Goal: Task Accomplishment & Management: Complete application form

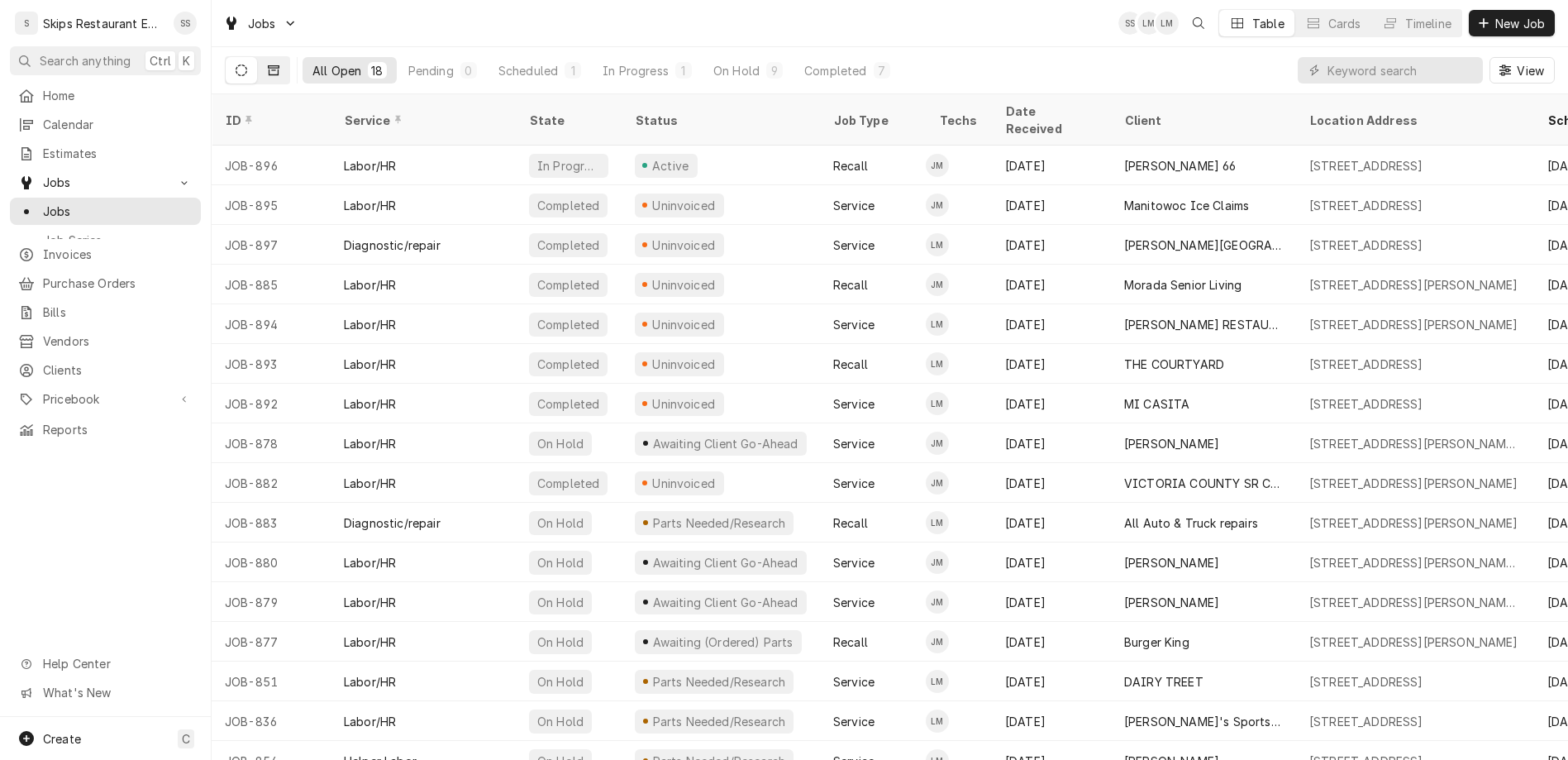
click at [268, 65] on icon "Dynamic Content Wrapper" at bounding box center [273, 71] width 12 height 12
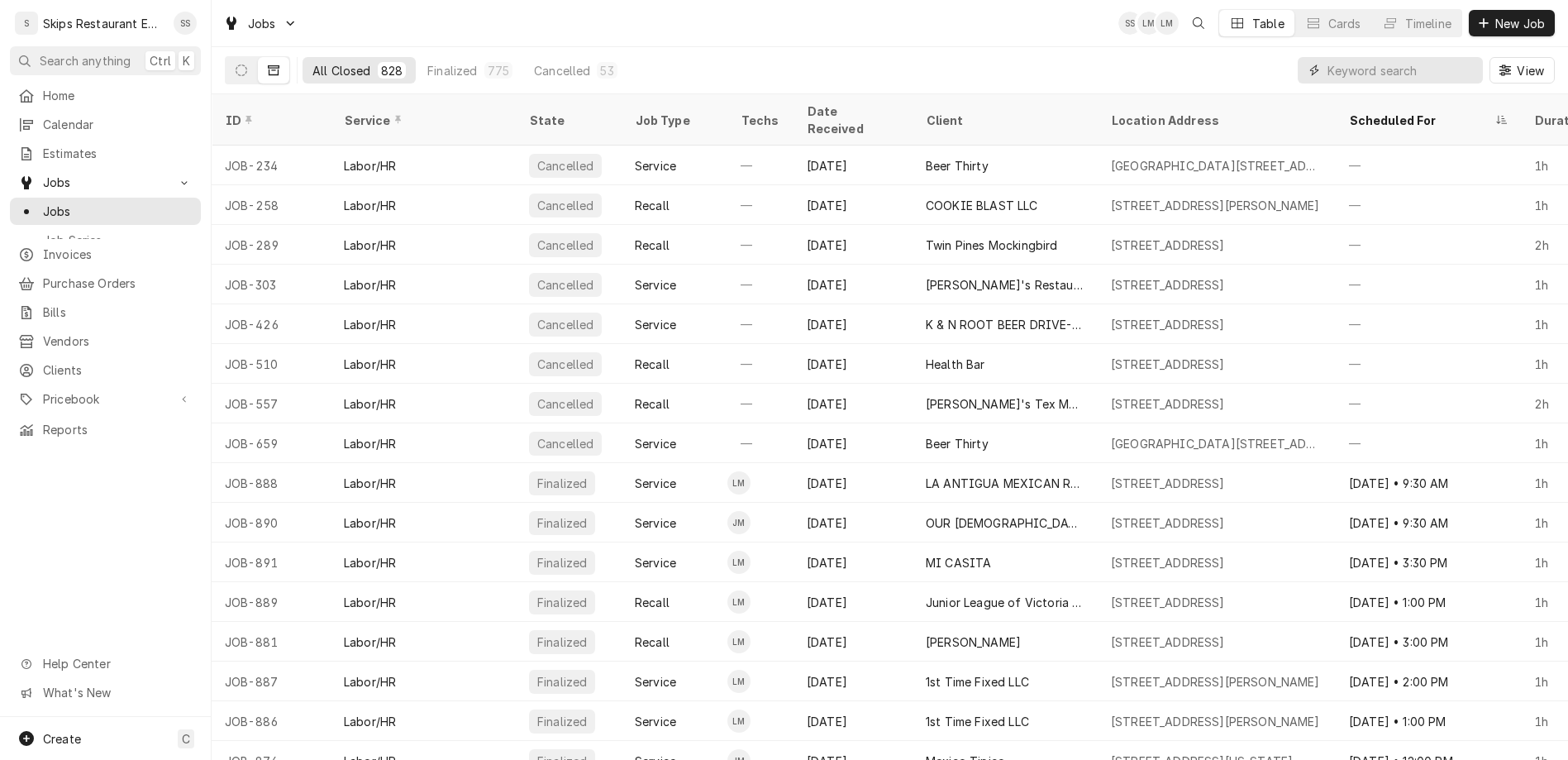
click at [1439, 57] on input "Dynamic Content Wrapper" at bounding box center [1401, 70] width 147 height 26
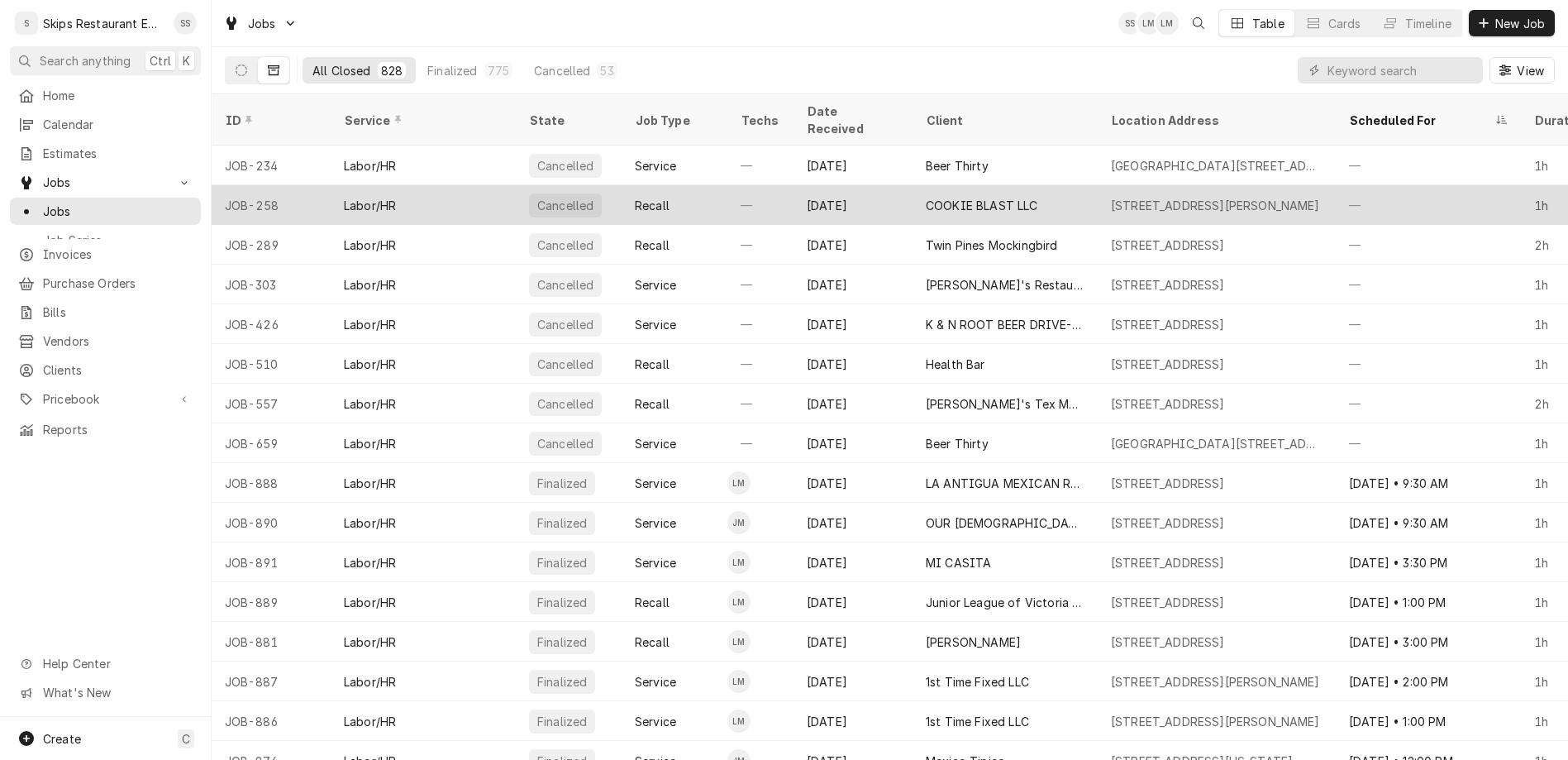
click at [926, 197] on div "COOKIE BLAST LLC" at bounding box center [982, 206] width 113 height 18
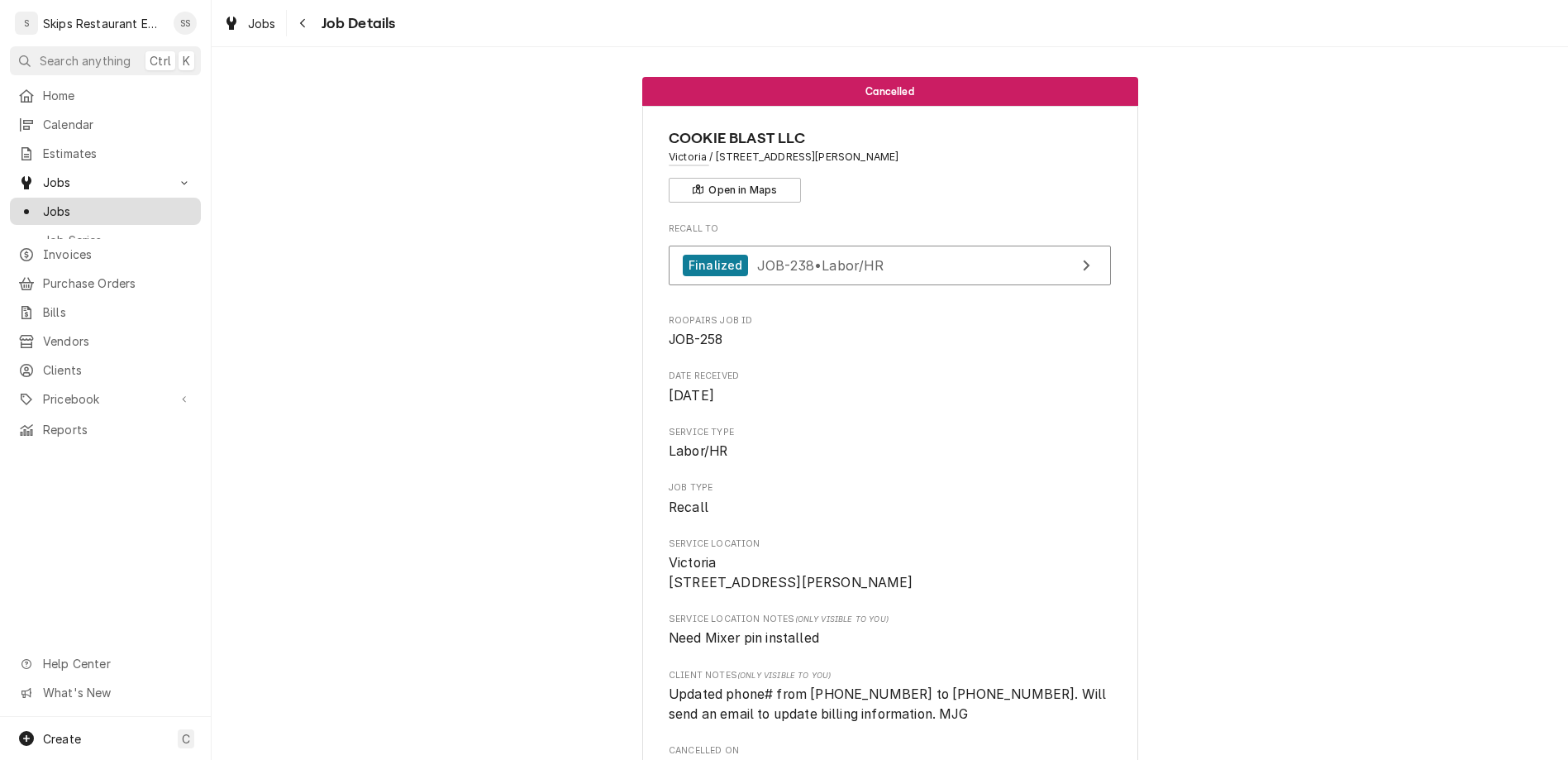
click at [43, 203] on span "Jobs" at bounding box center [118, 212] width 150 height 18
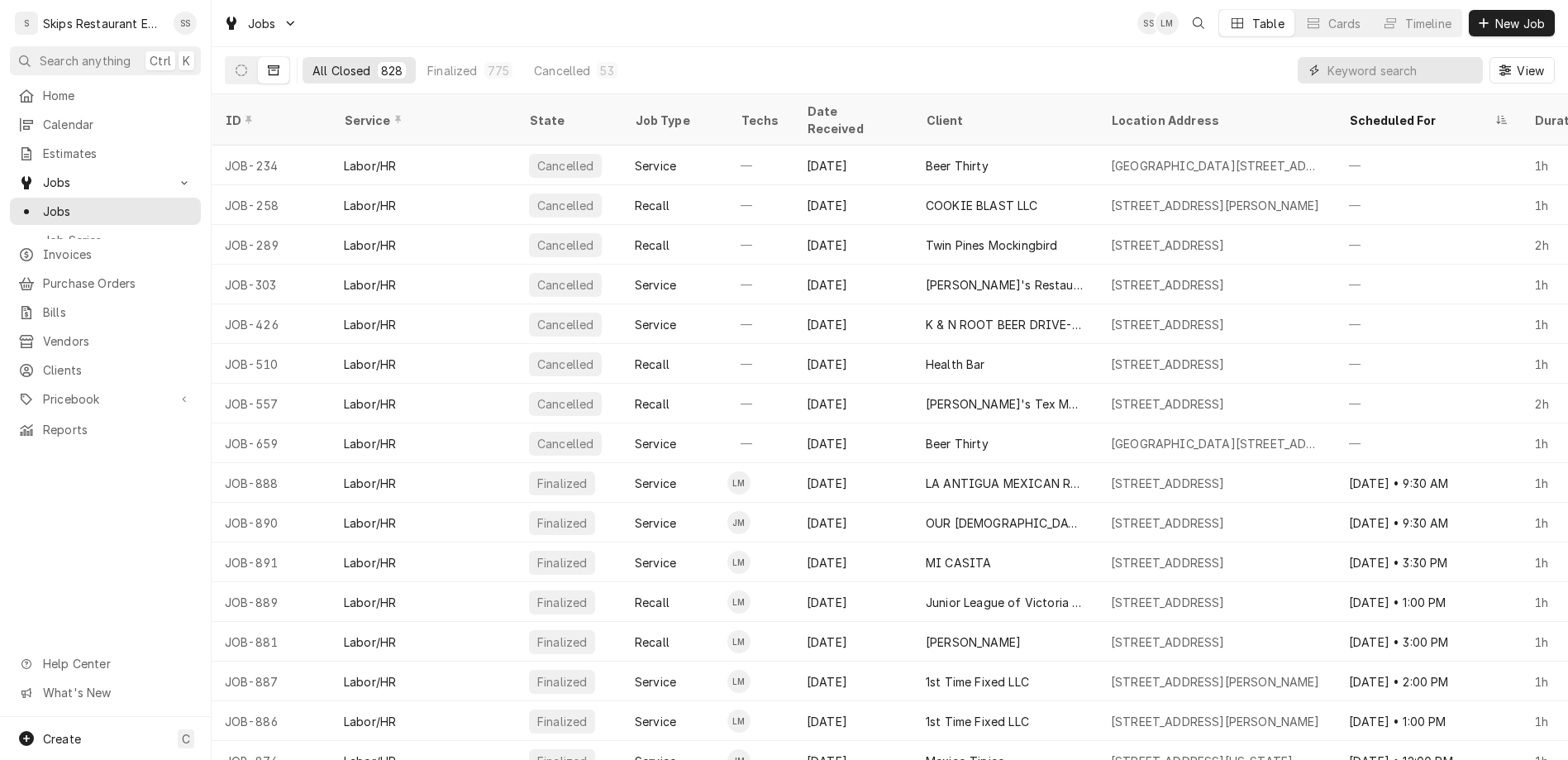
click at [1407, 57] on input "Dynamic Content Wrapper" at bounding box center [1401, 70] width 147 height 26
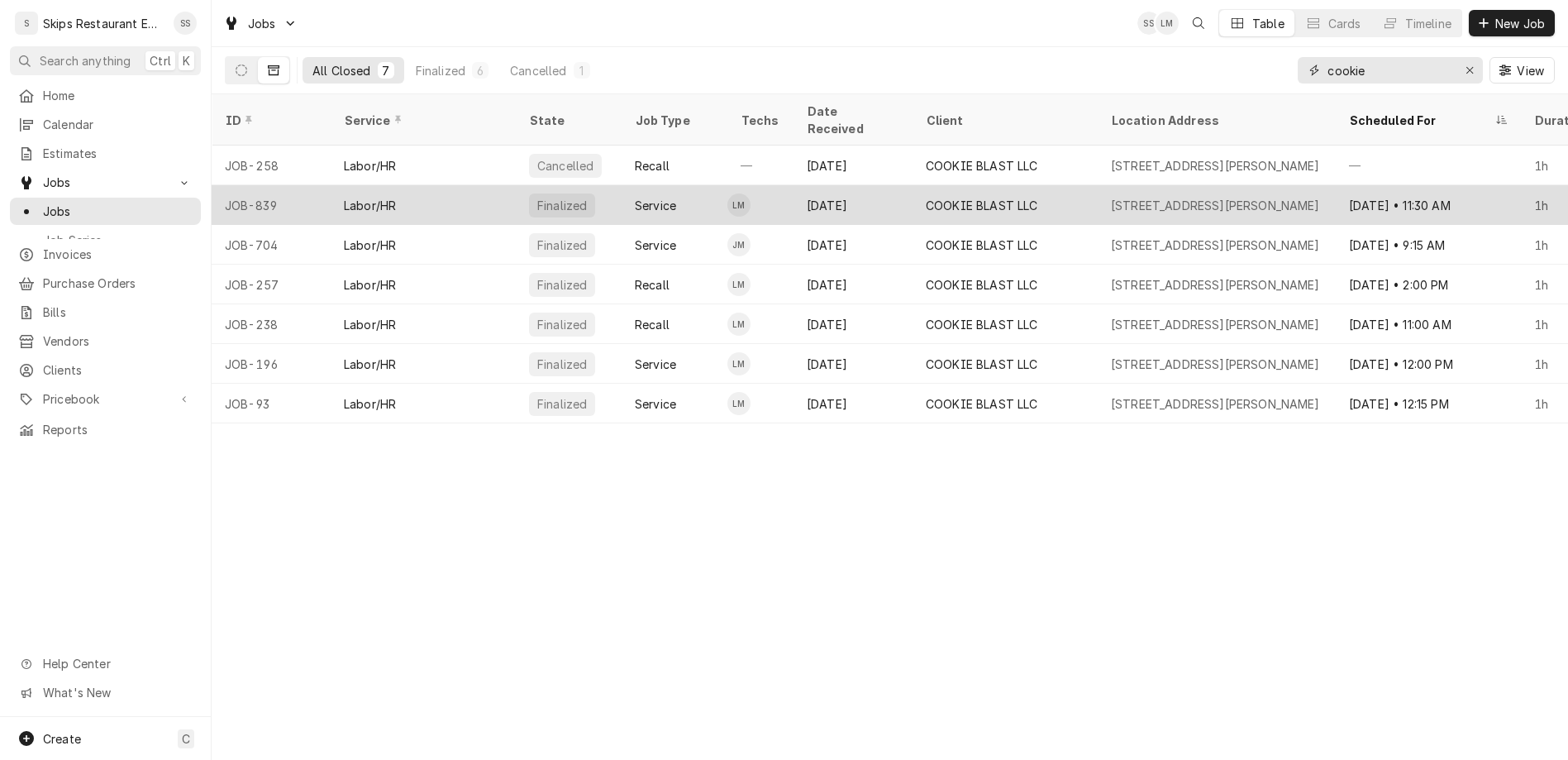
type input "cookie"
click at [794, 185] on div "Aug 12" at bounding box center [853, 205] width 119 height 39
click at [794, 185] on div "[DATE]" at bounding box center [853, 205] width 119 height 39
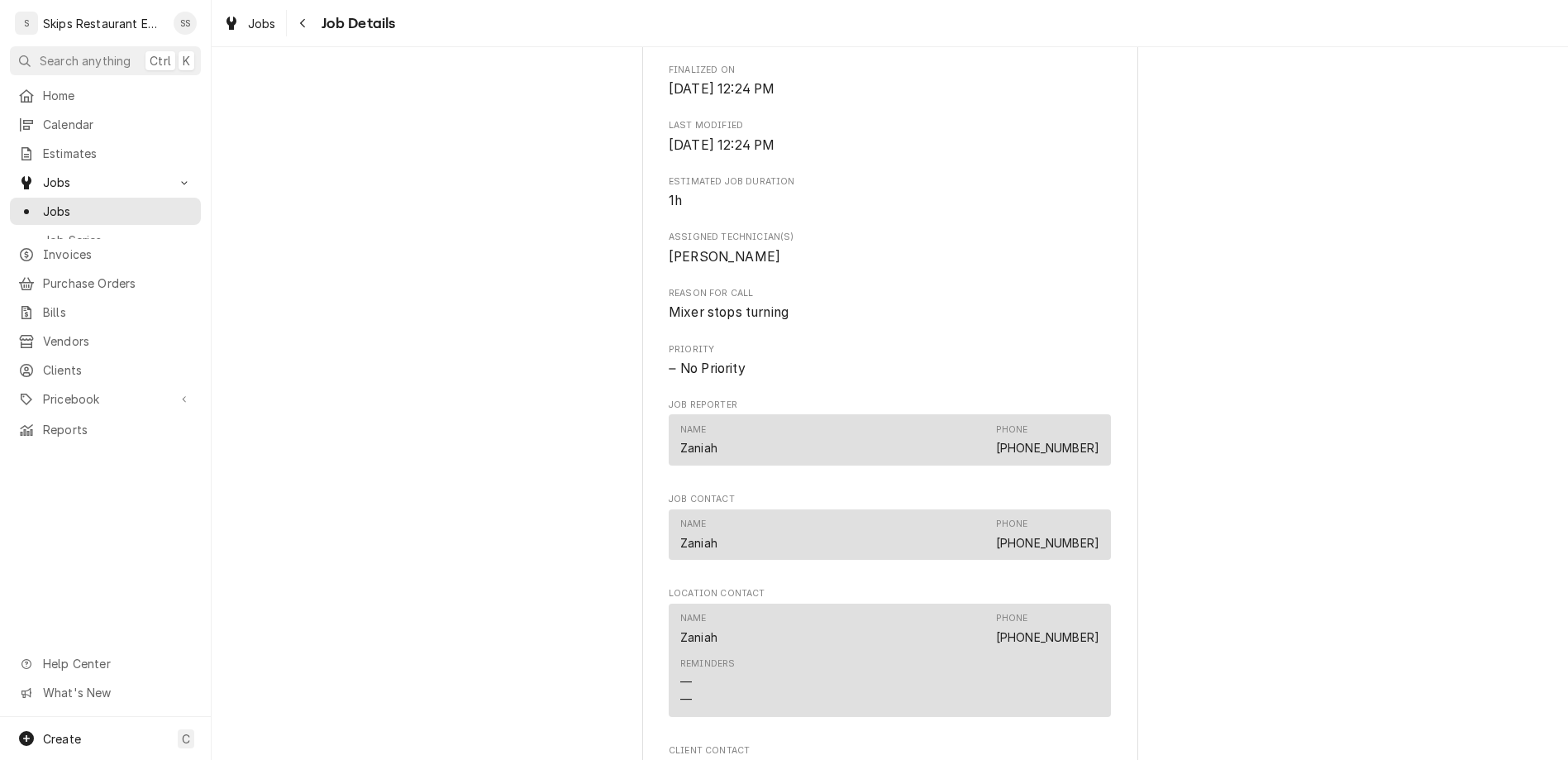
scroll to position [814, 0]
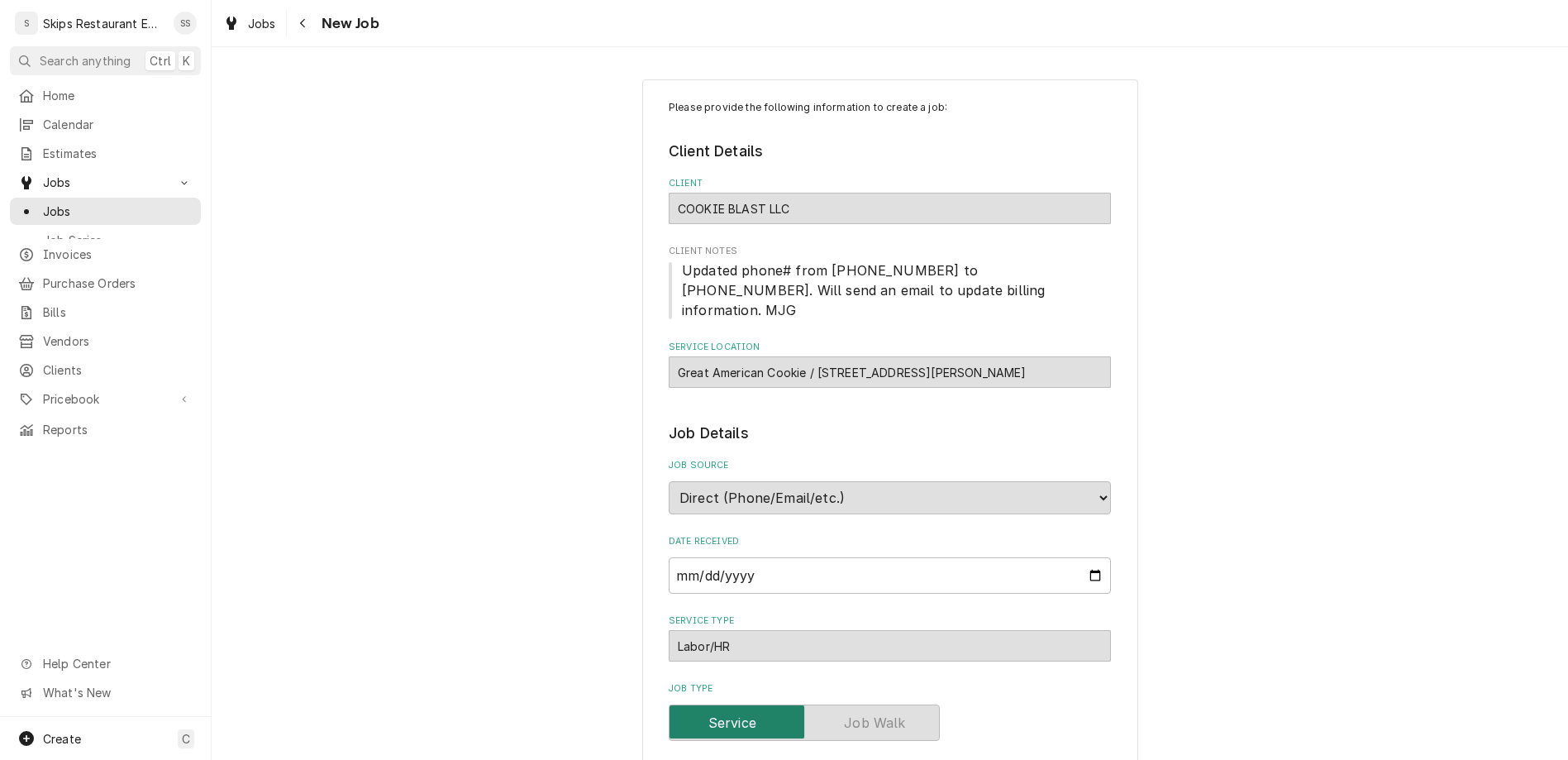
type textarea "x"
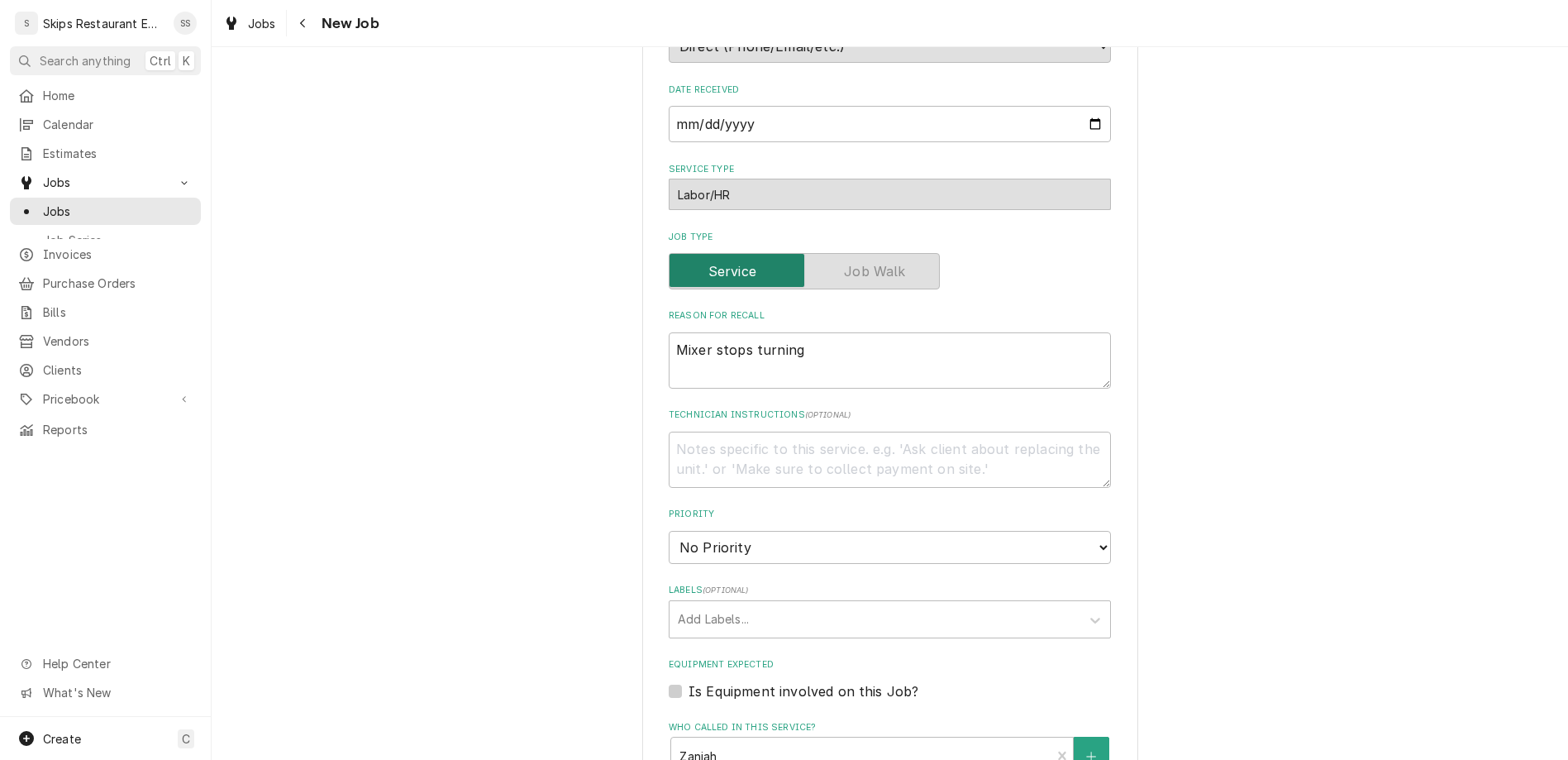
scroll to position [583, 0]
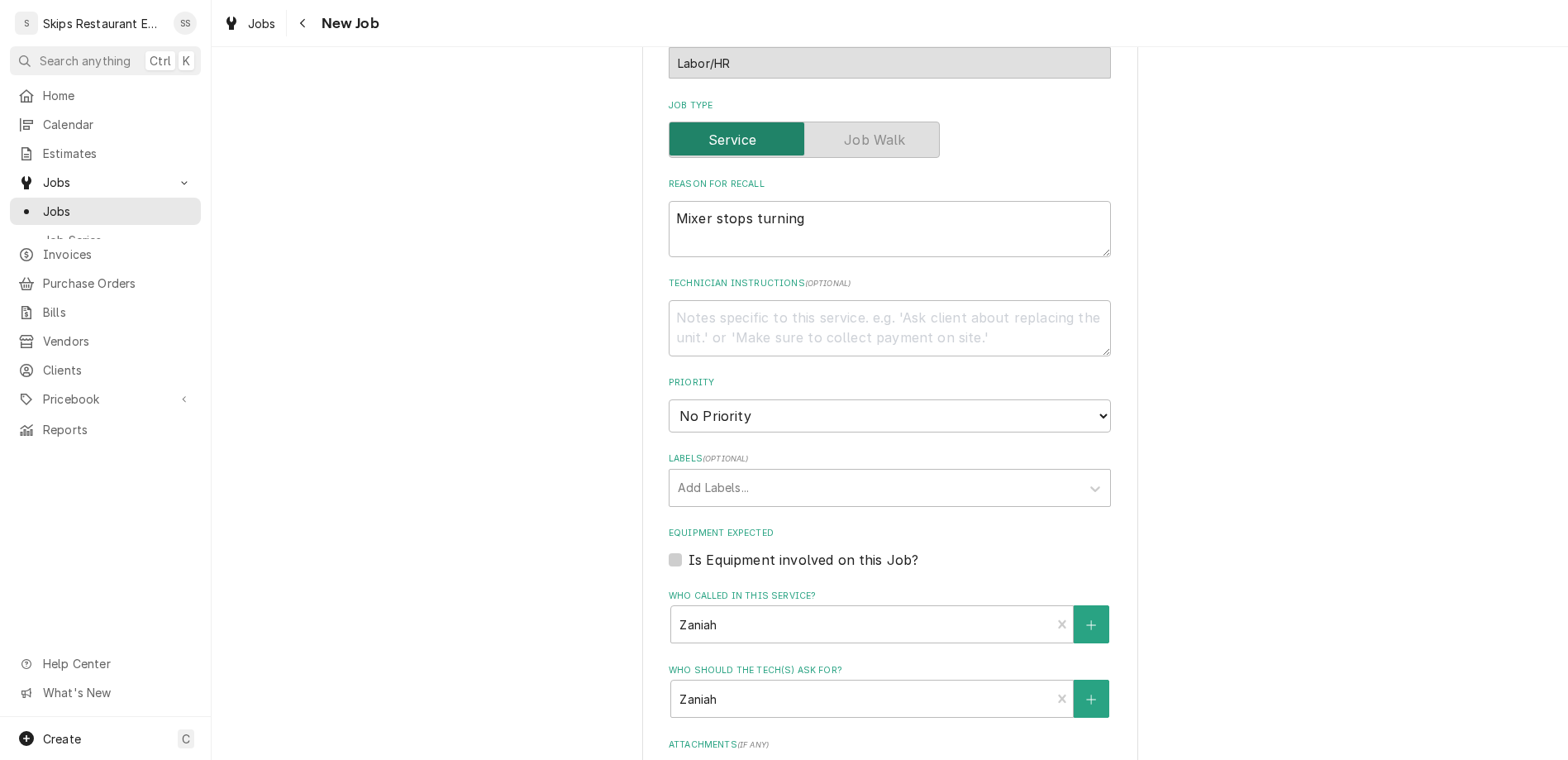
type input "2025-09-08"
type textarea "x"
select select "09:30:00"
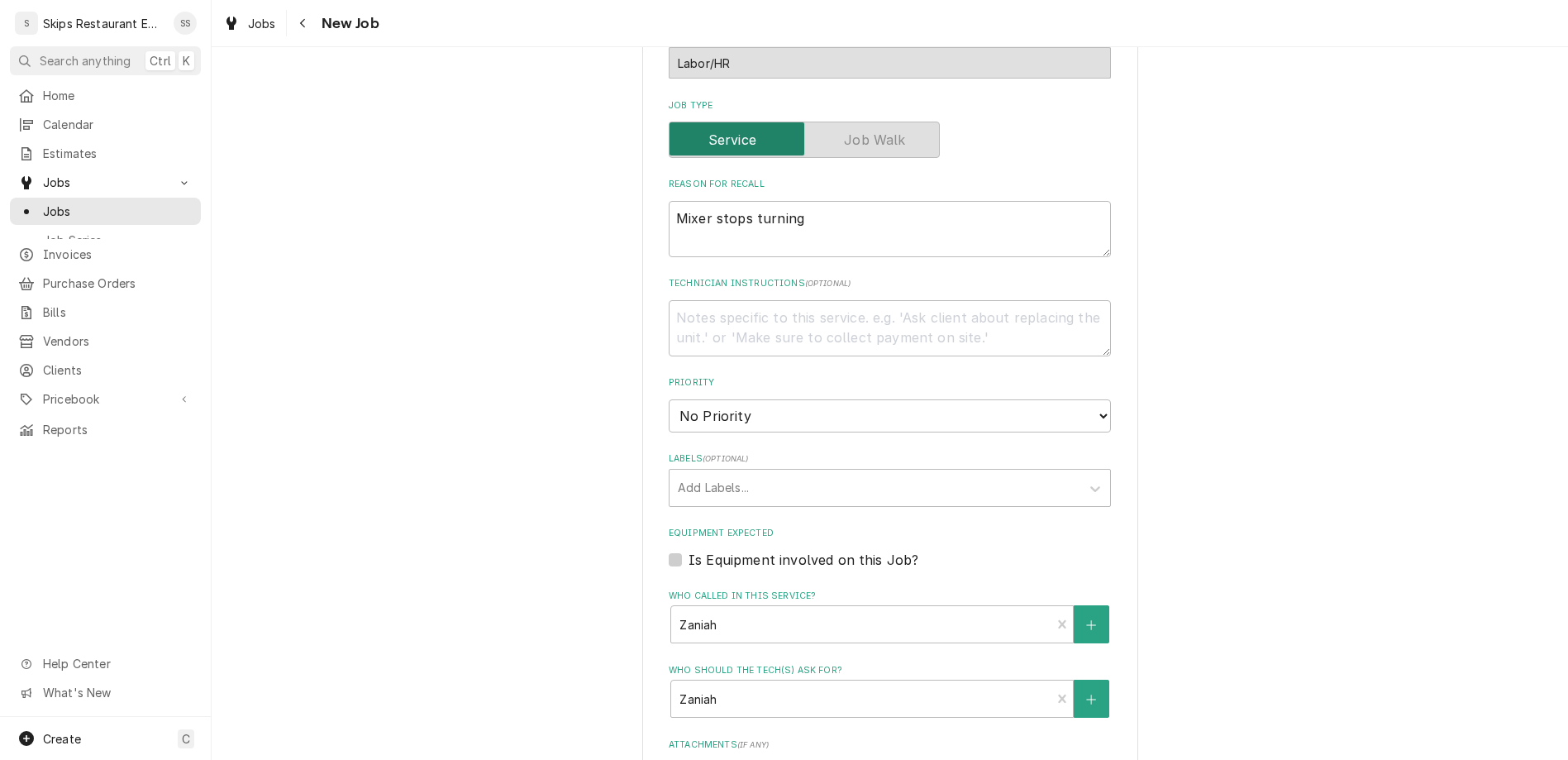
click option "9:30 AM" at bounding box center [0, 0] width 0 height 0
type textarea "x"
type input "2"
type textarea "x"
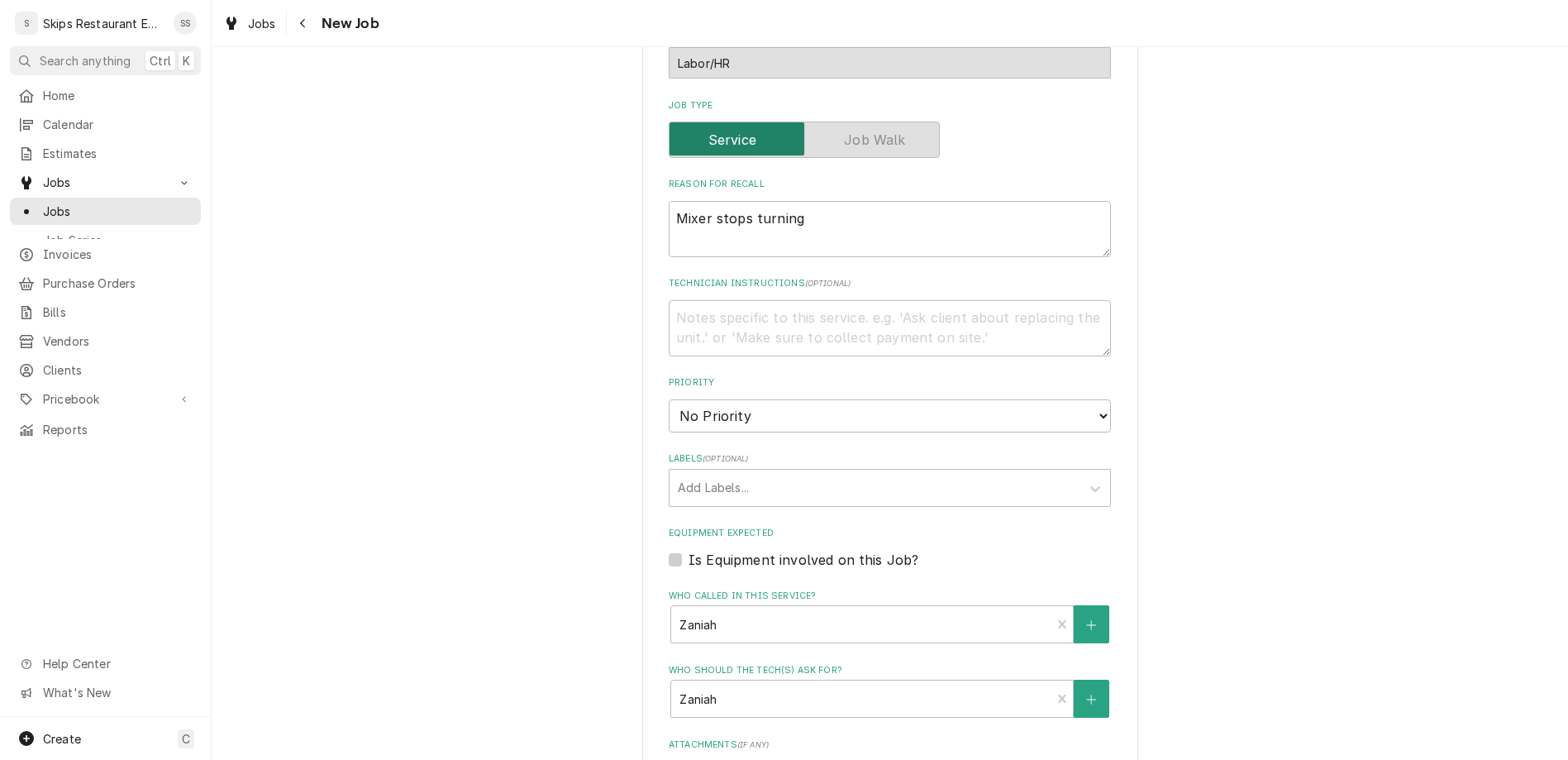
type input "2"
type textarea "x"
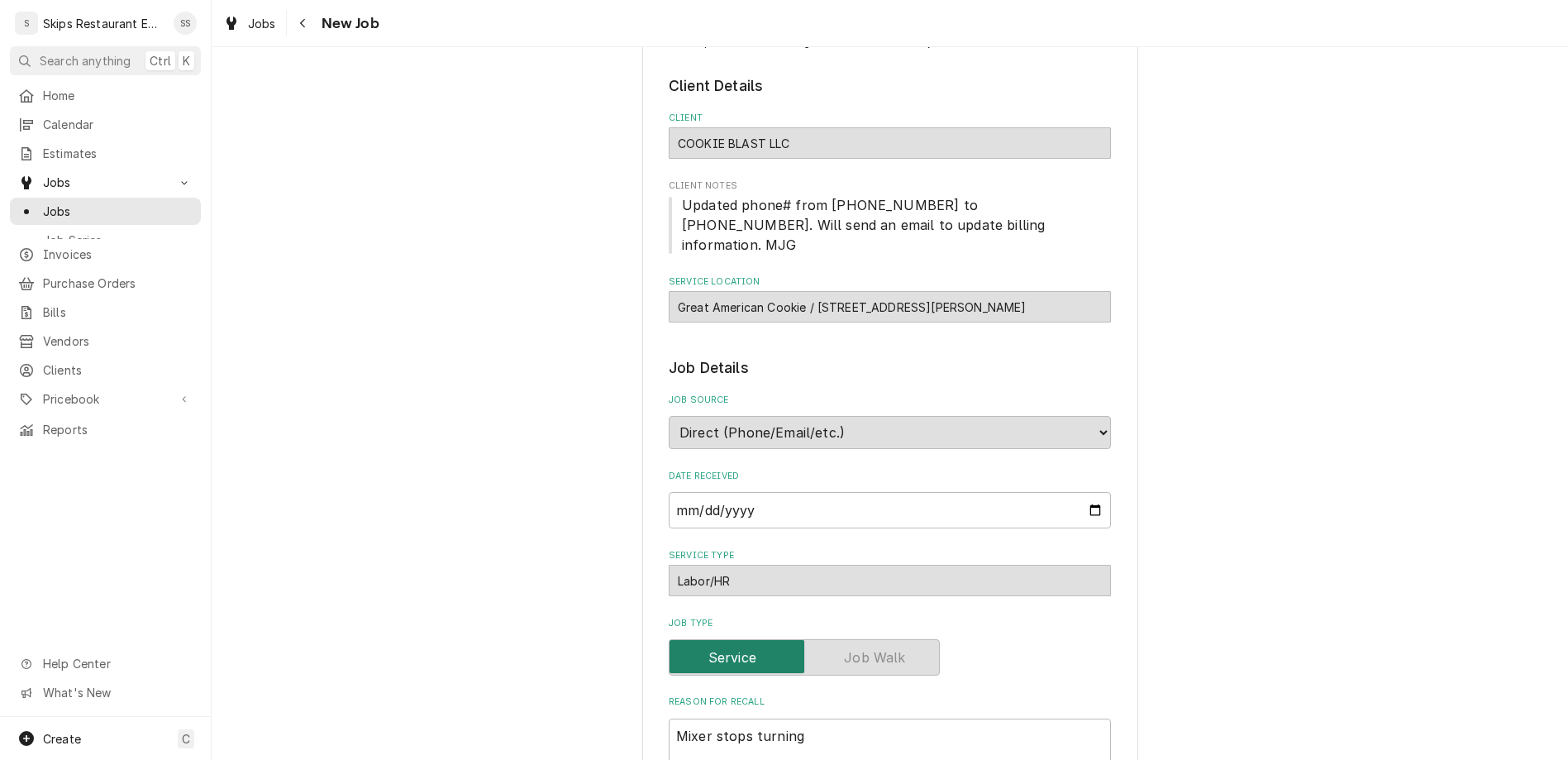
scroll to position [131, 0]
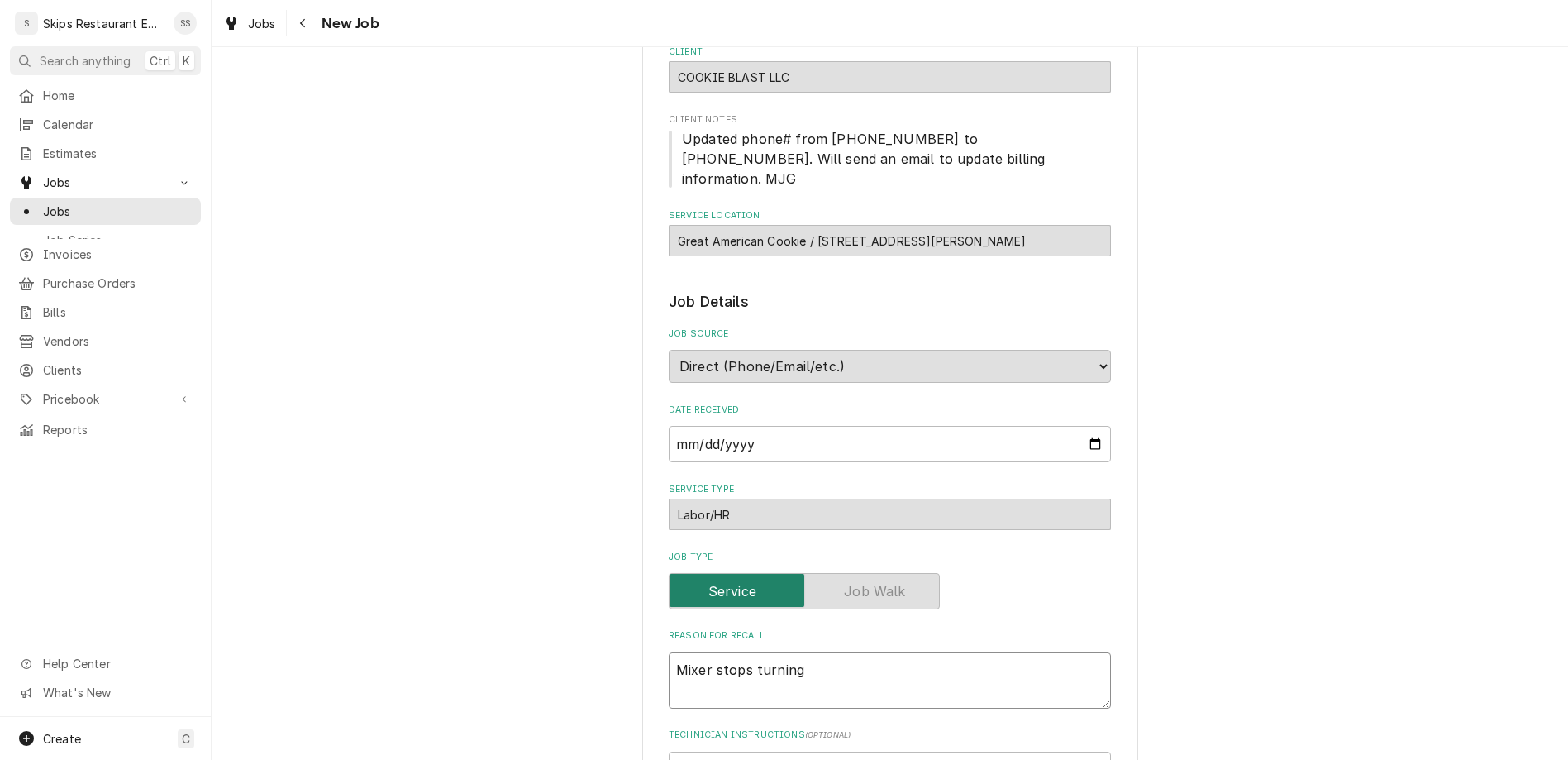
click at [806, 653] on textarea "Mixer stops turning" at bounding box center [889, 681] width 442 height 56
type textarea "Mixer stops turning"
type textarea "x"
type textarea "Mixer stops turning -"
type textarea "x"
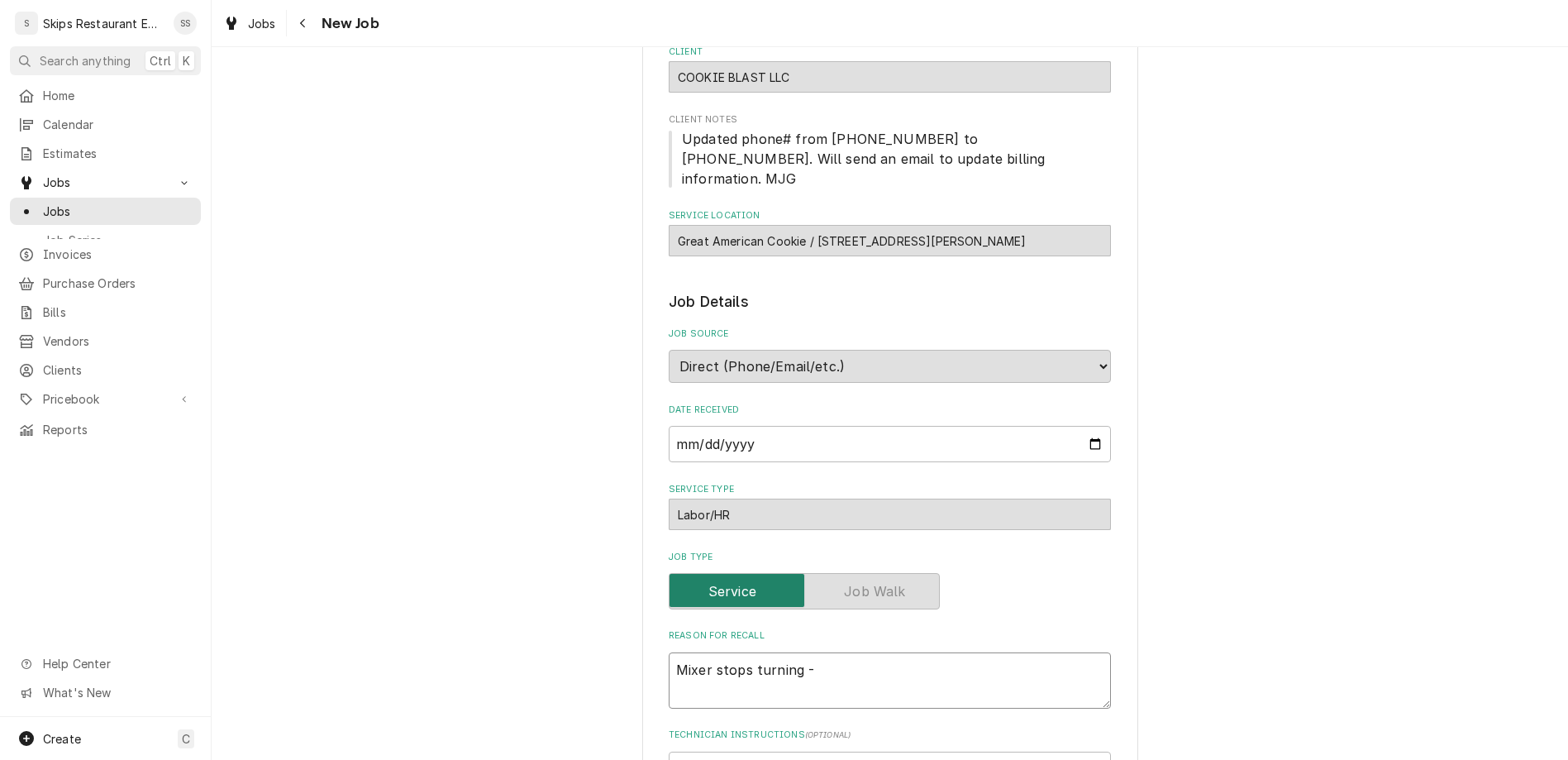
type textarea "Mixer stops turning -"
type textarea "x"
type textarea "Mixer stops turning - p"
type textarea "x"
type textarea "Mixer stops turning - pi"
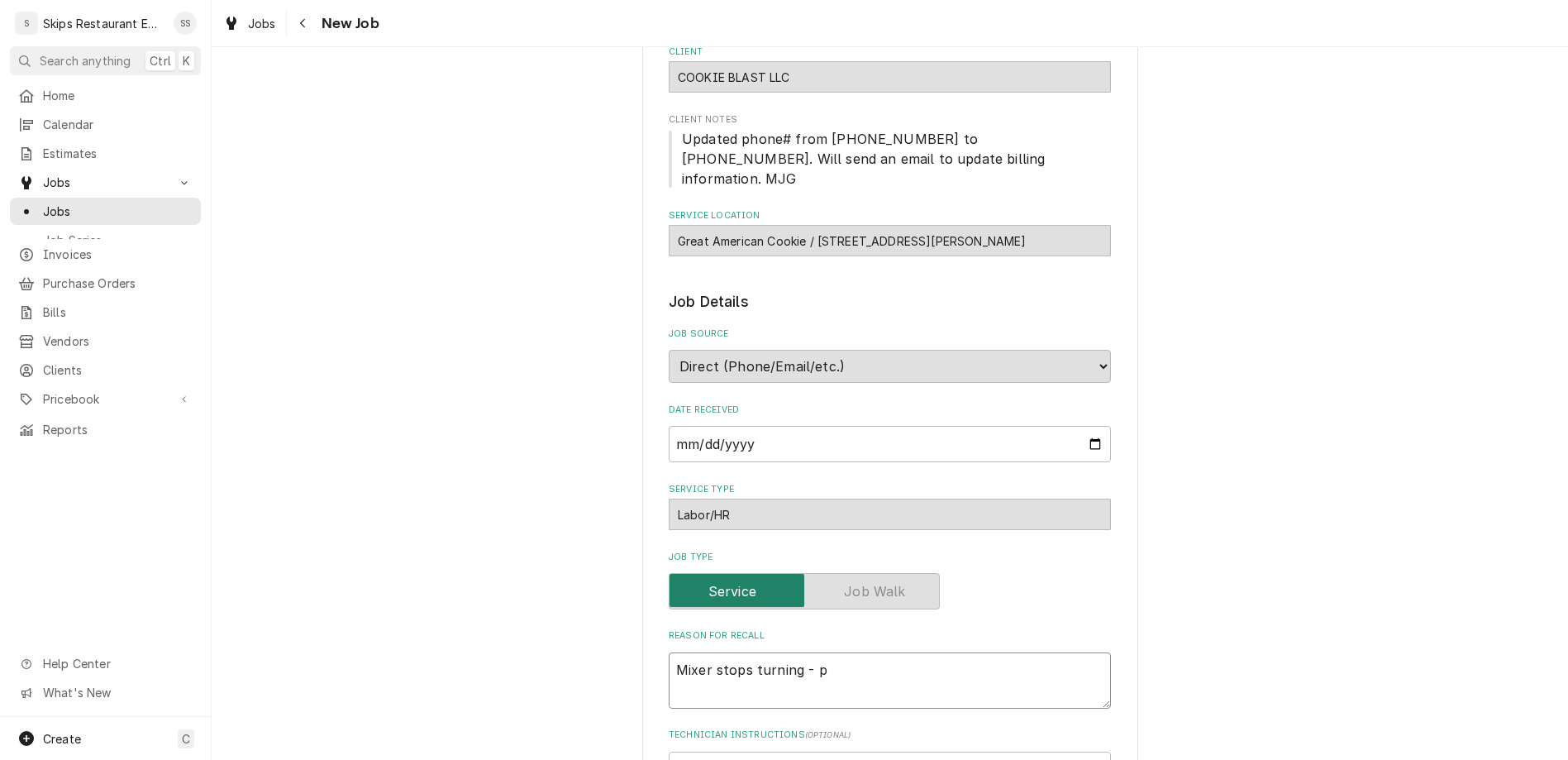
type textarea "x"
type textarea "Mixer stops turning - pic"
type textarea "x"
type textarea "Mixer stops turning - pick"
type textarea "x"
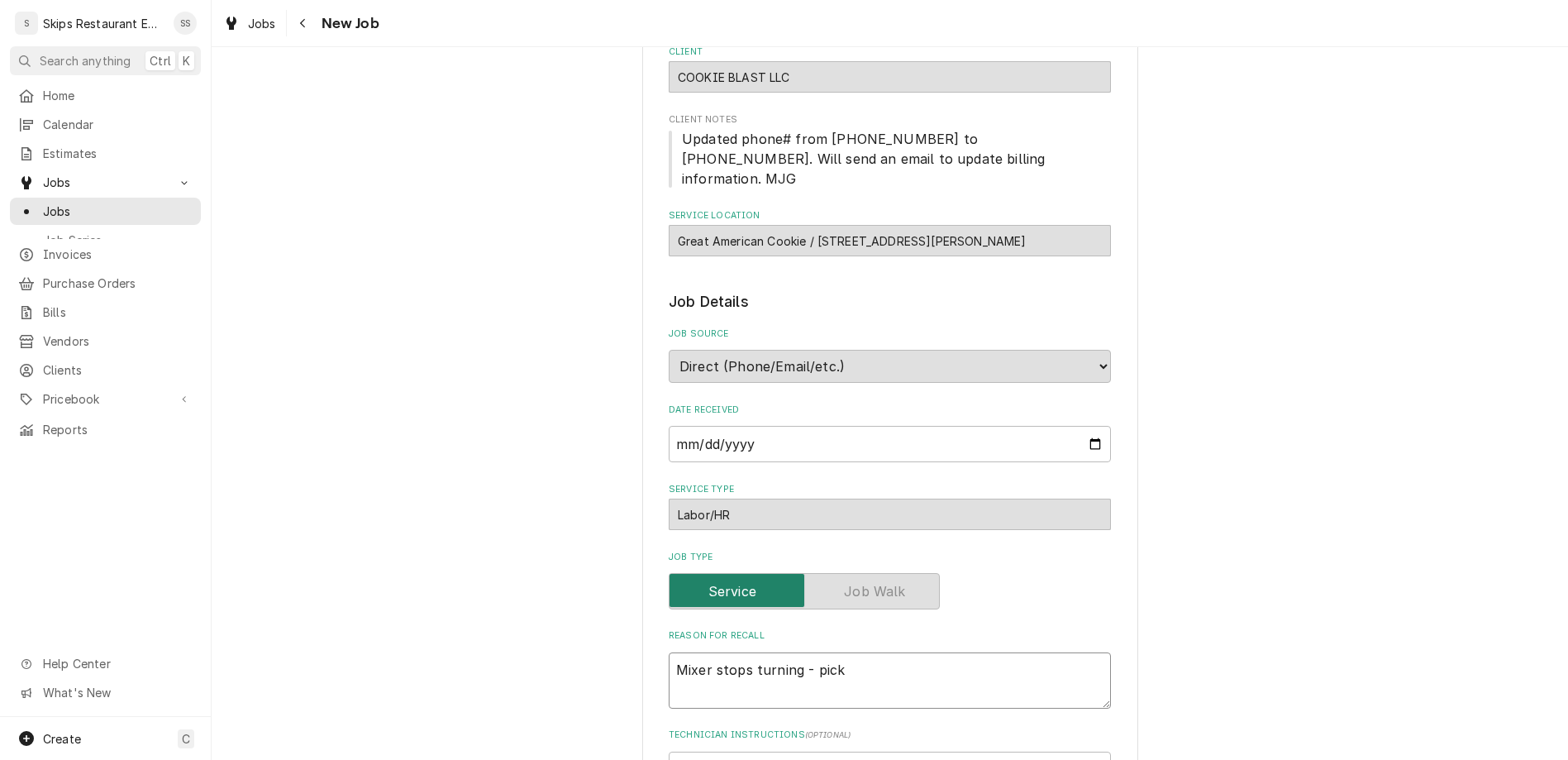
type textarea "Mixer stops turning - pick"
type textarea "x"
type textarea "Mixer stops turning - pick u"
type textarea "x"
type textarea "Mixer stops turning - pick up"
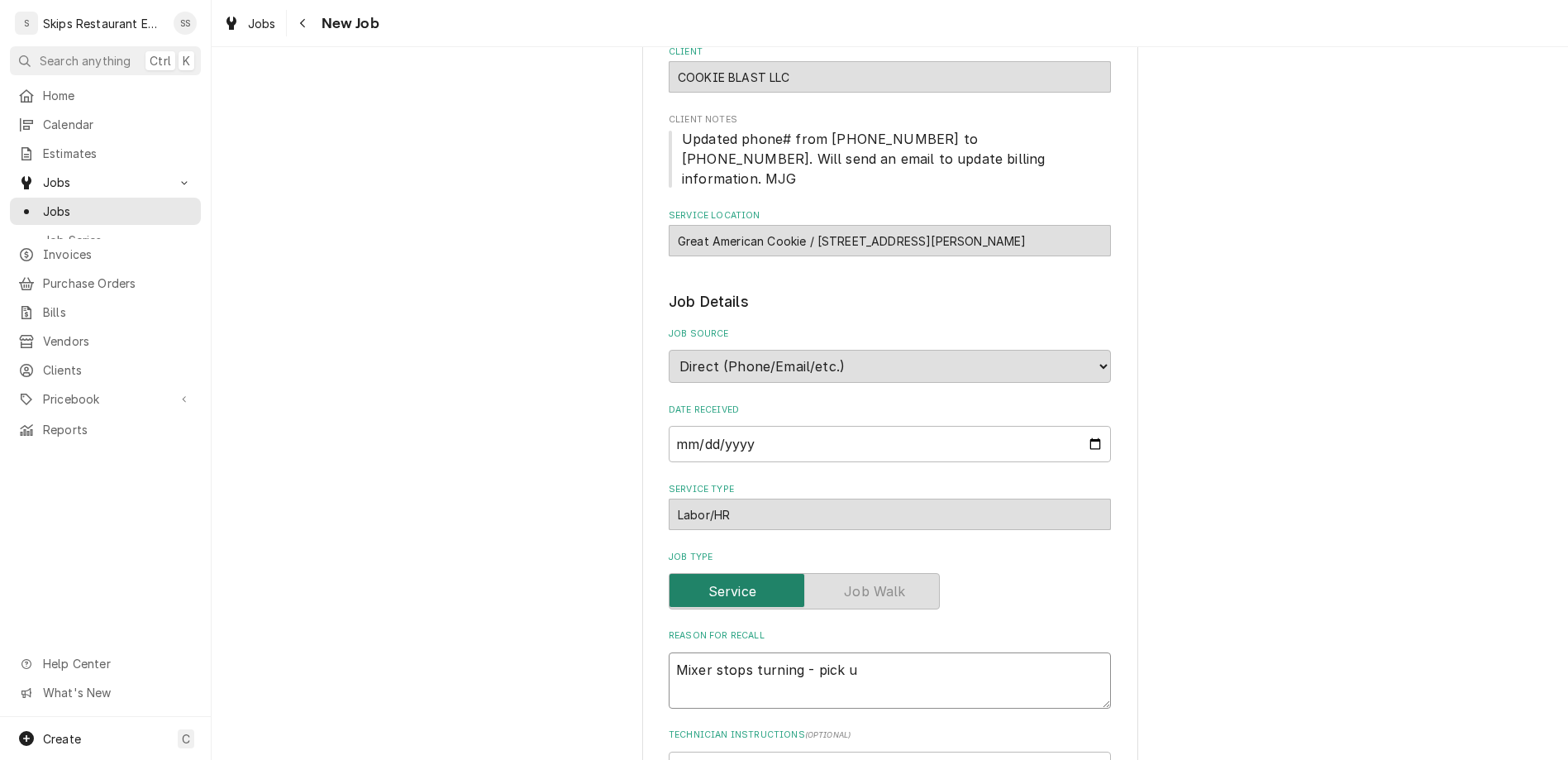
type textarea "x"
type textarea "Mixer stops turning - pick up"
type textarea "x"
type textarea "Mixer stops turning - pick up a"
type textarea "x"
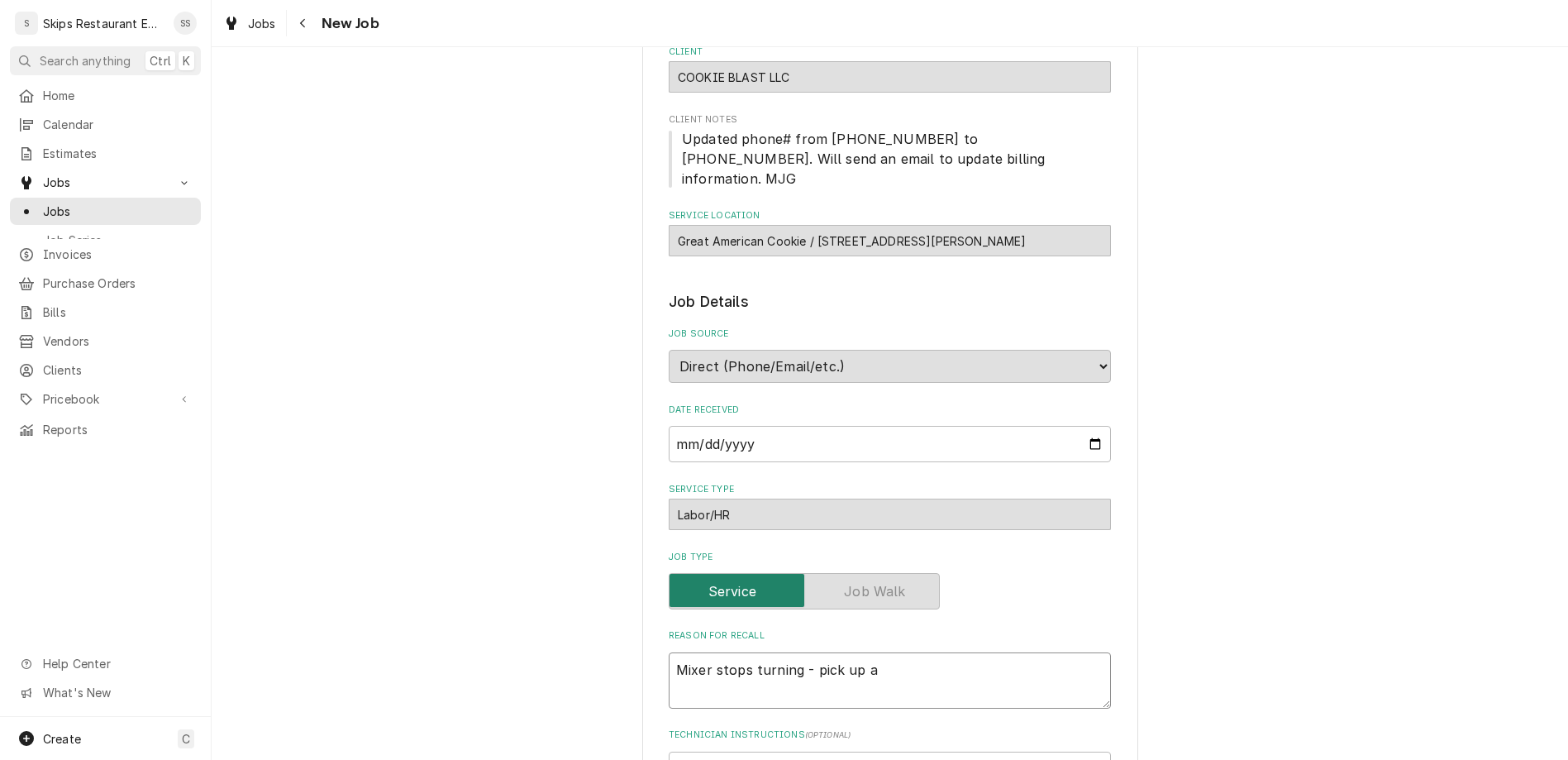
type textarea "Mixer stops turning - pick up an"
type textarea "x"
type textarea "Mixer stops turning - pick up and"
type textarea "x"
type textarea "Mixer stops turning - pick up and"
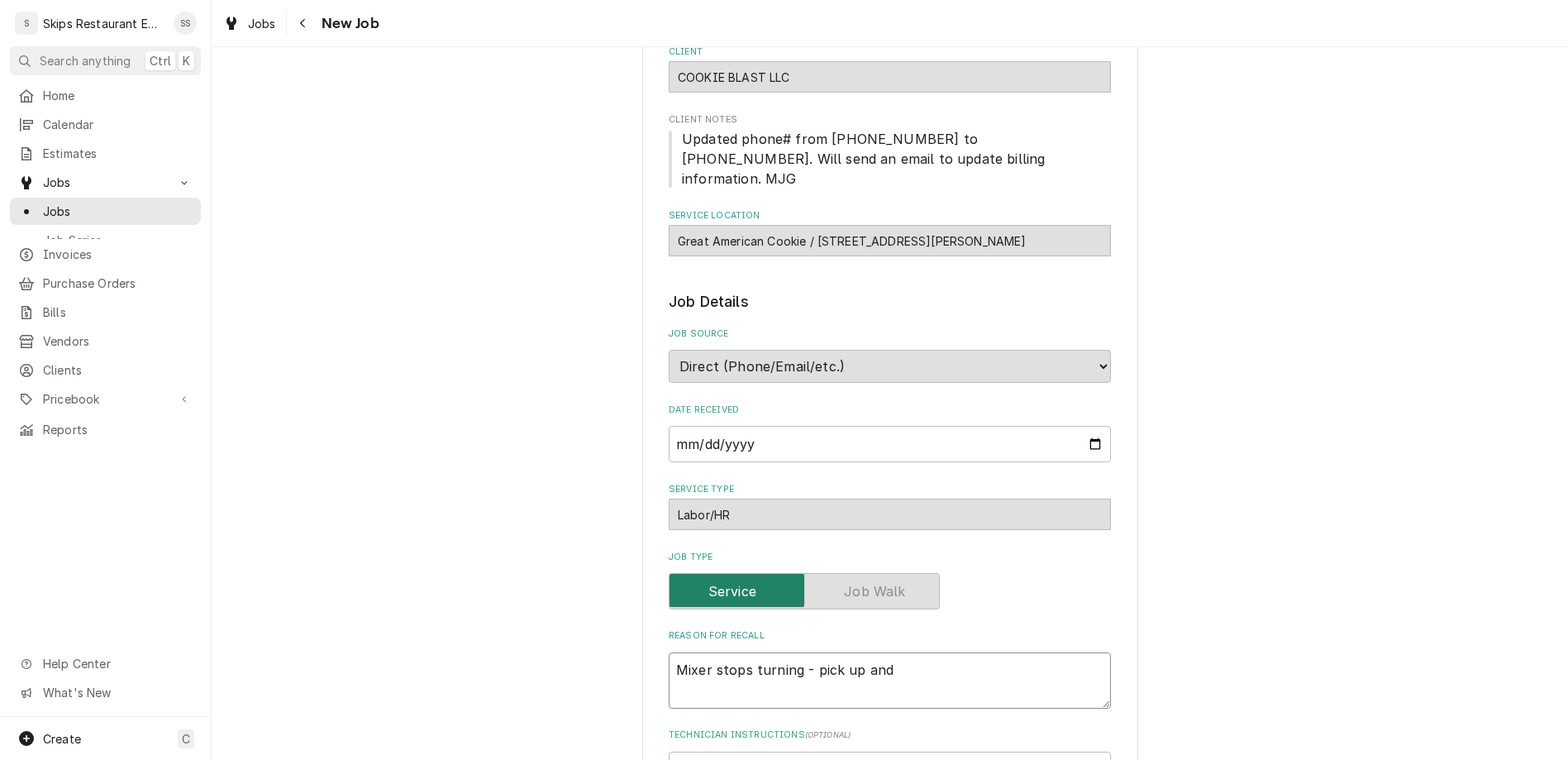
type textarea "x"
type textarea "Mixer stops turning - pick up and b"
type textarea "x"
type textarea "Mixer stops turning - pick up and br"
type textarea "x"
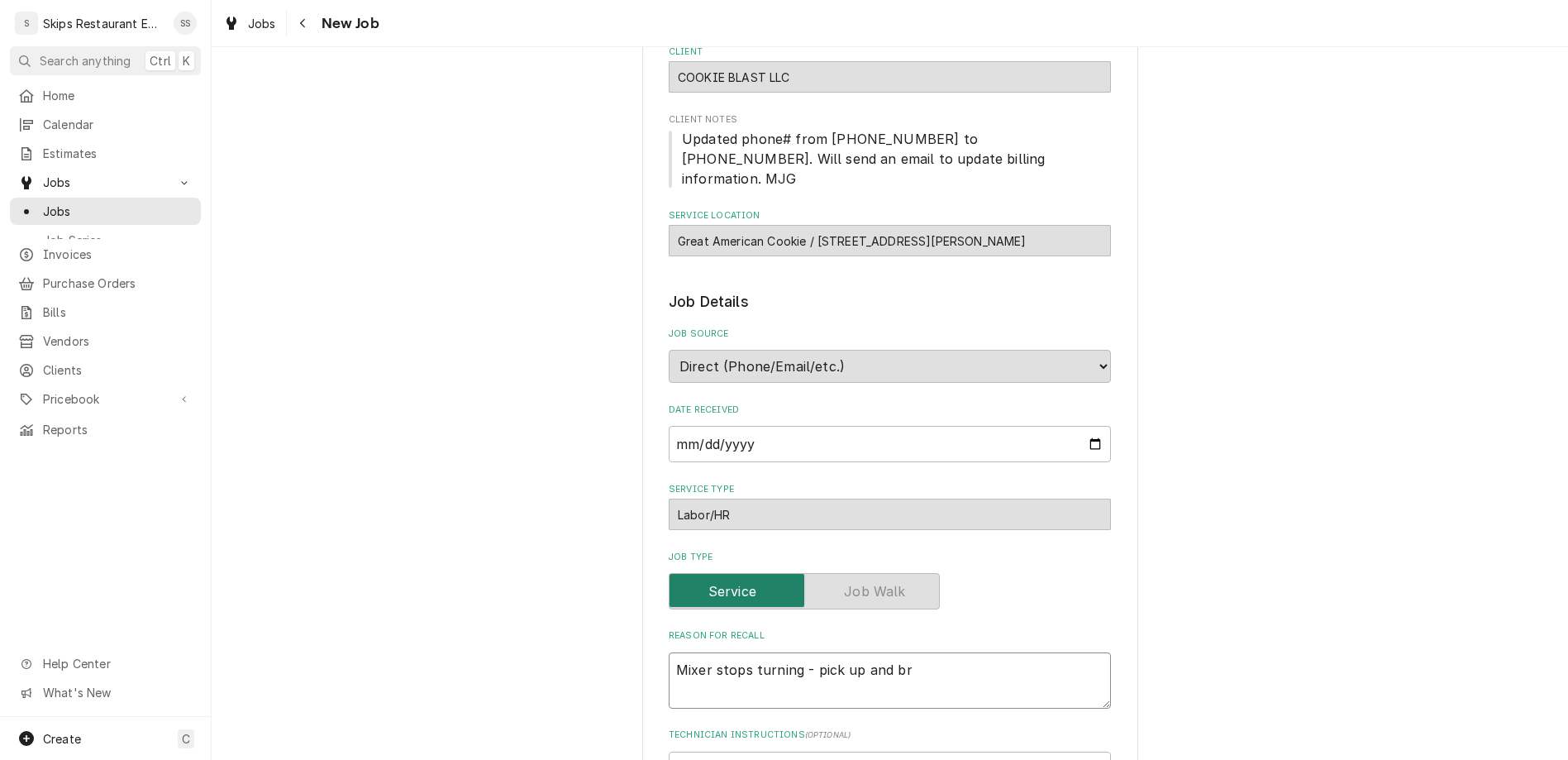
type textarea "Mixer stops turning - pick up and bri"
type textarea "x"
type textarea "Mixer stops turning - pick up and brin"
type textarea "x"
type textarea "Mixer stops turning - pick up and bring"
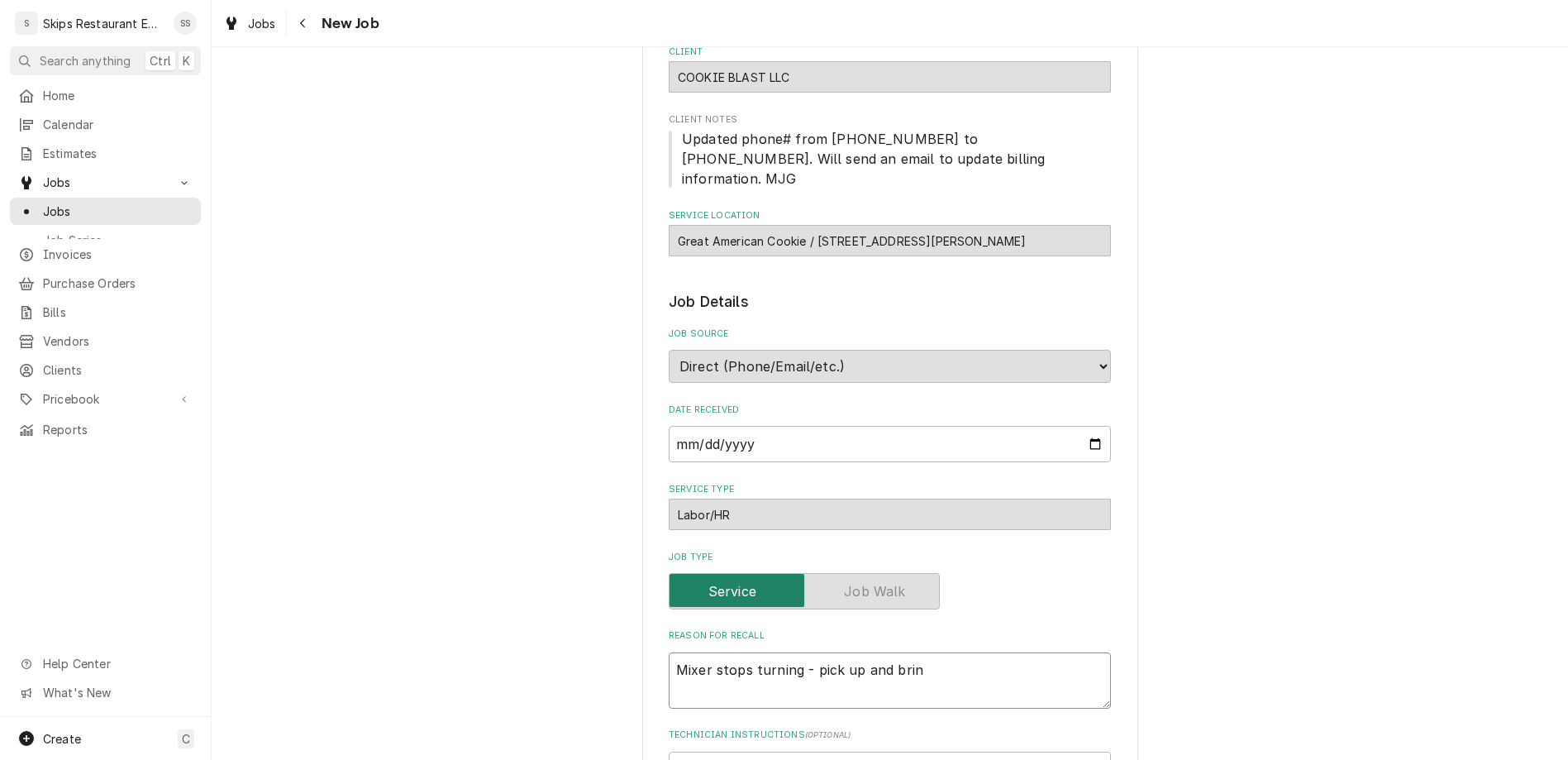
type textarea "x"
type textarea "Mixer stops turning - pick up and bring"
type textarea "x"
type textarea "Mixer stops turning - pick up and bring t"
type textarea "x"
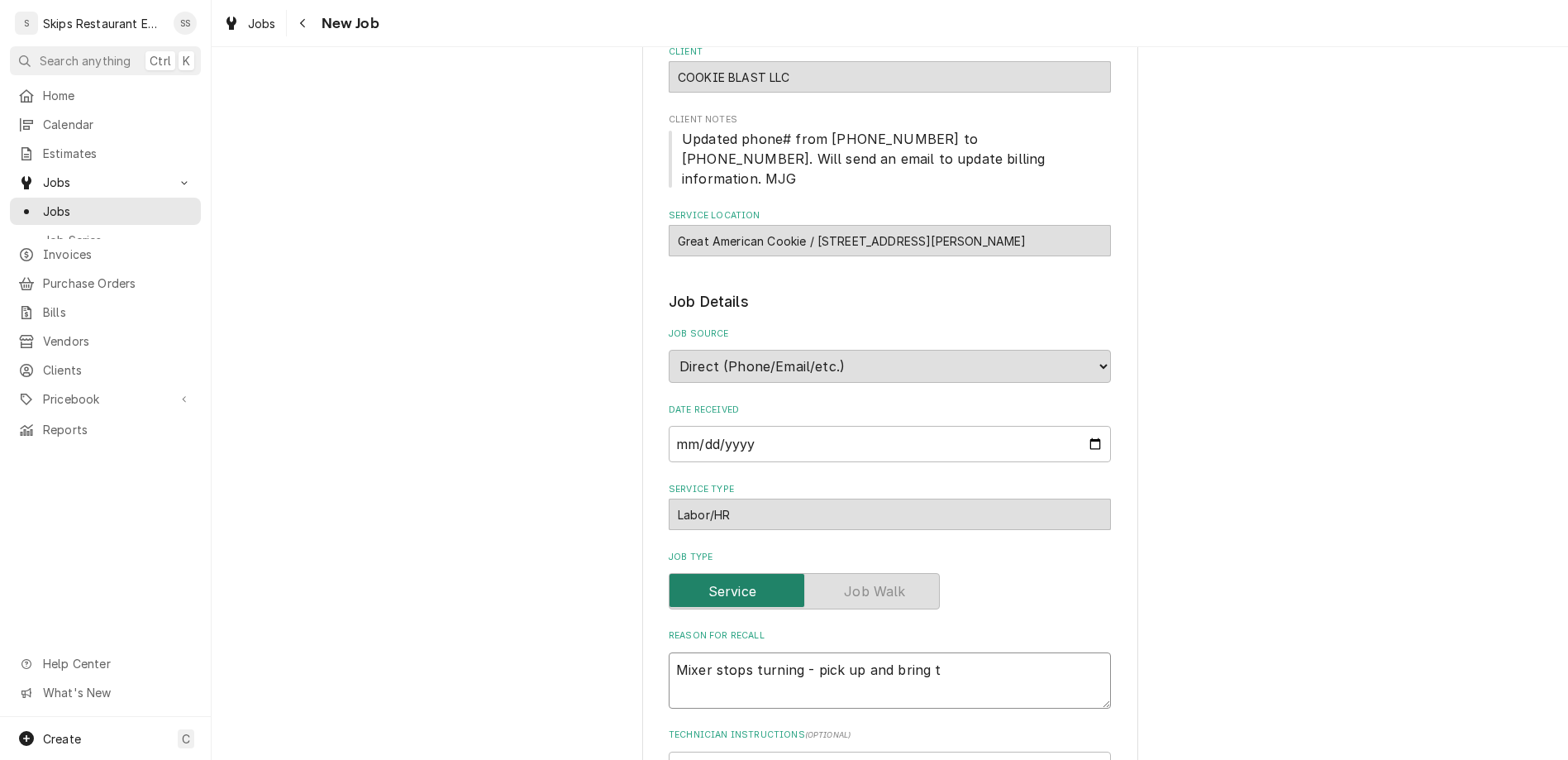
type textarea "Mixer stops turning - pick up and bring to"
type textarea "x"
type textarea "Mixer stops turning - pick up and bring to"
type textarea "x"
type textarea "Mixer stops turning - pick up and bring to s"
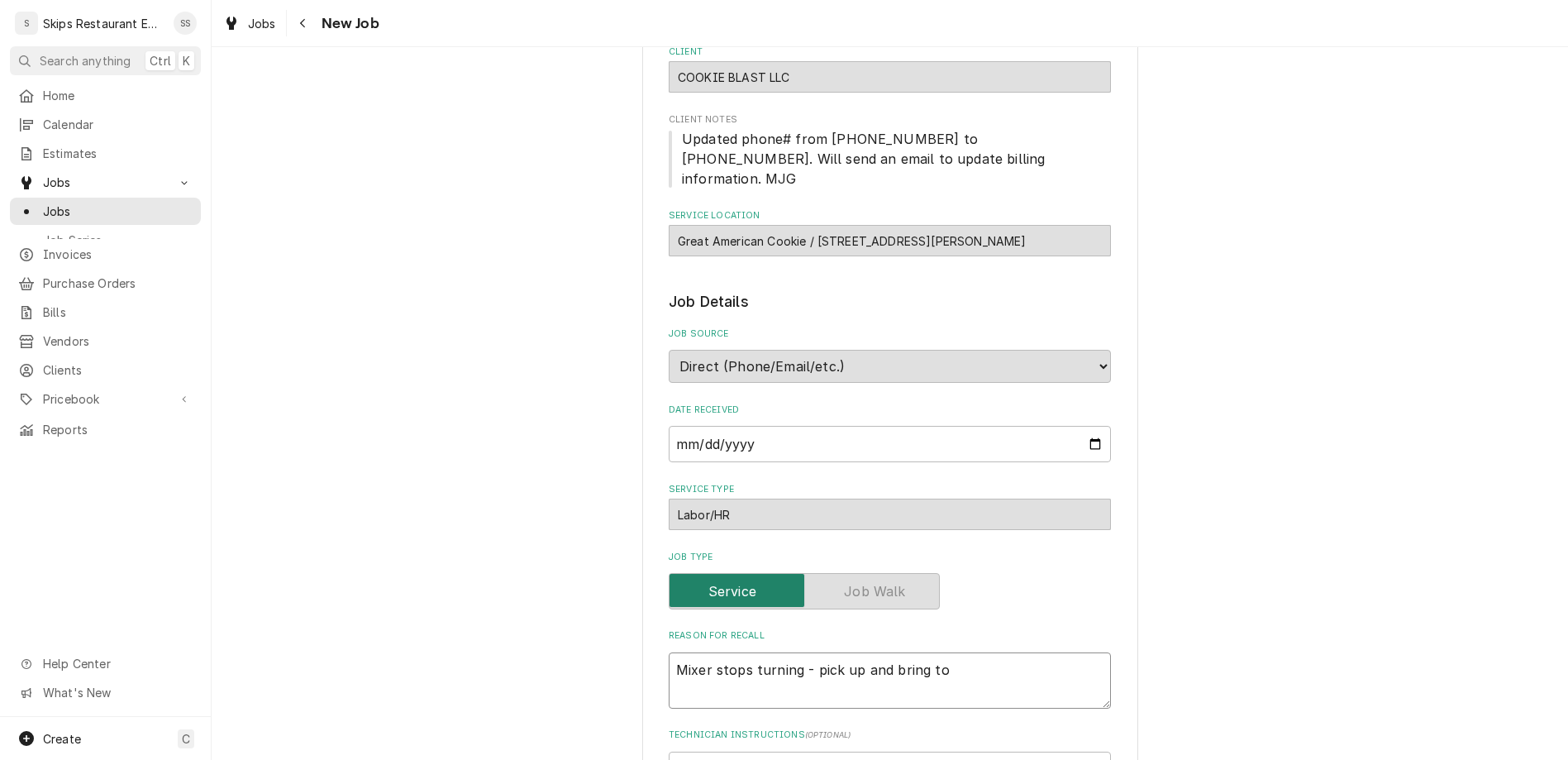
type textarea "x"
type textarea "Mixer stops turning - pick up and bring to sh"
type textarea "x"
type textarea "Mixer stops turning - pick up and bring to shi"
type textarea "x"
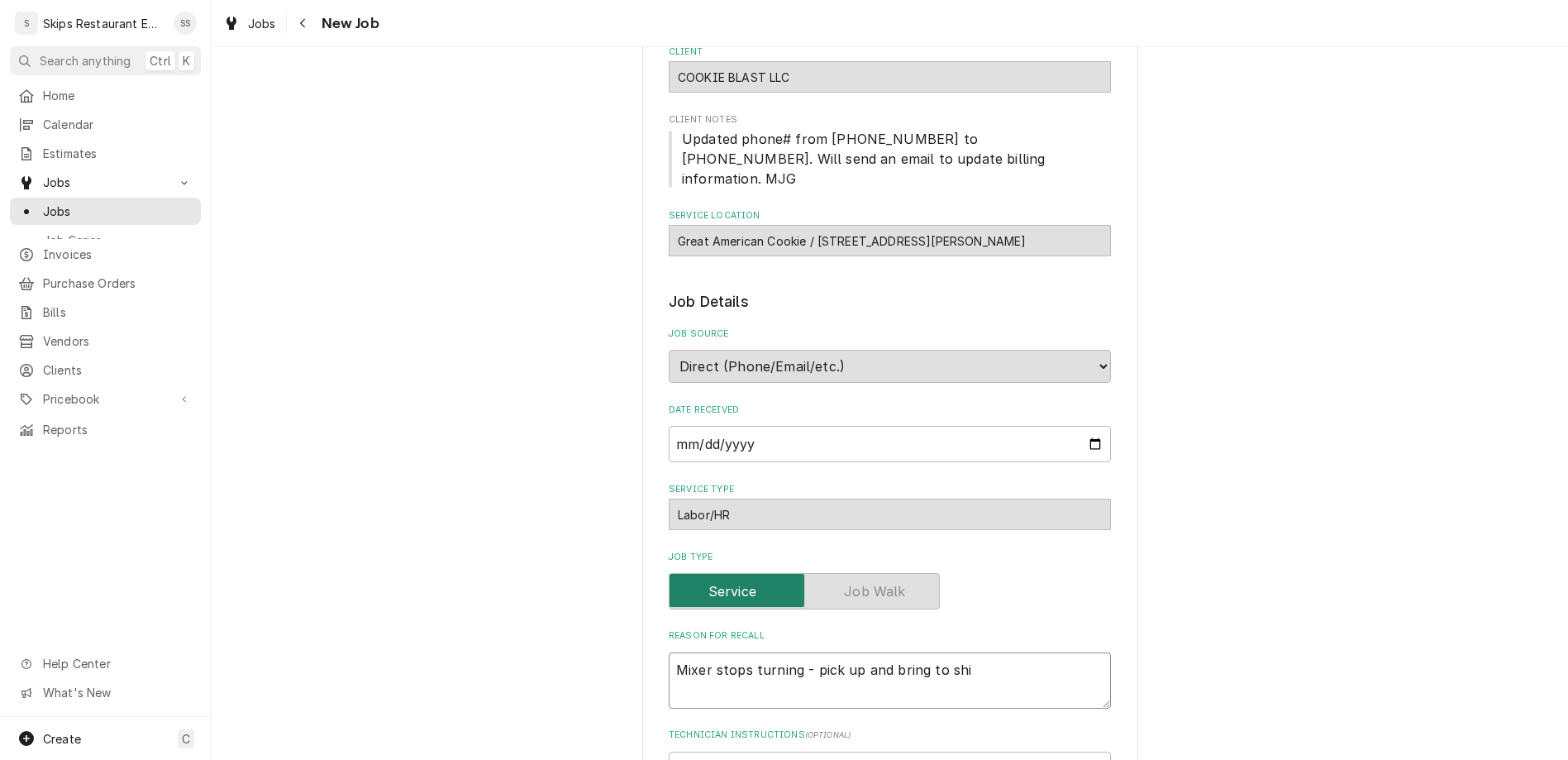
type textarea "Mixer stops turning - pick up and bring to ship"
type textarea "x"
type textarea "Mixer stops turning - pick up and bring to shi"
type textarea "x"
type textarea "Mixer stops turning - pick up and bring to sh"
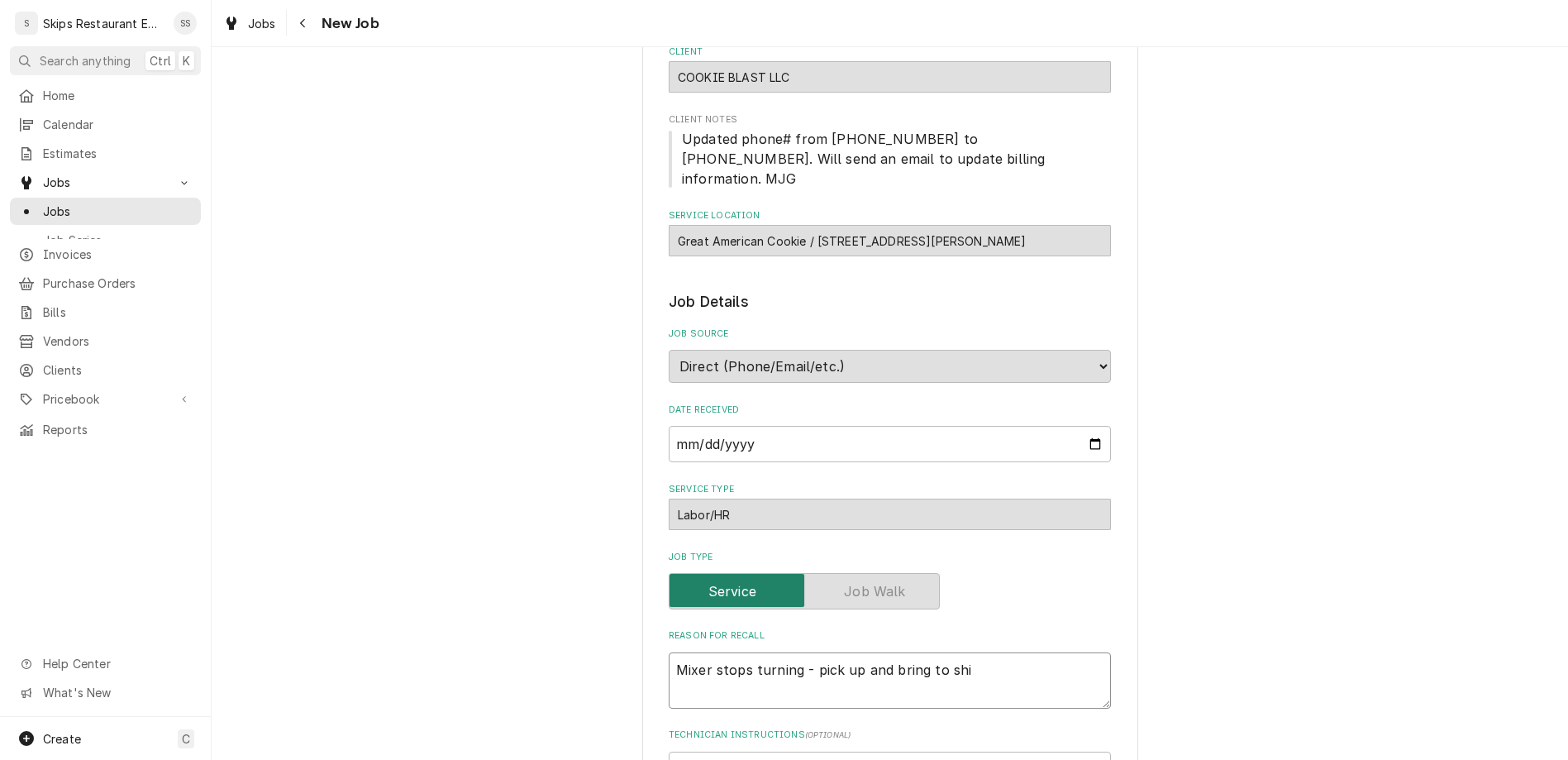
type textarea "x"
type textarea "Mixer stops turning - pick up and bring to sho"
type textarea "x"
type textarea "Mixer stops turning - pick up and bring to shop"
type textarea "x"
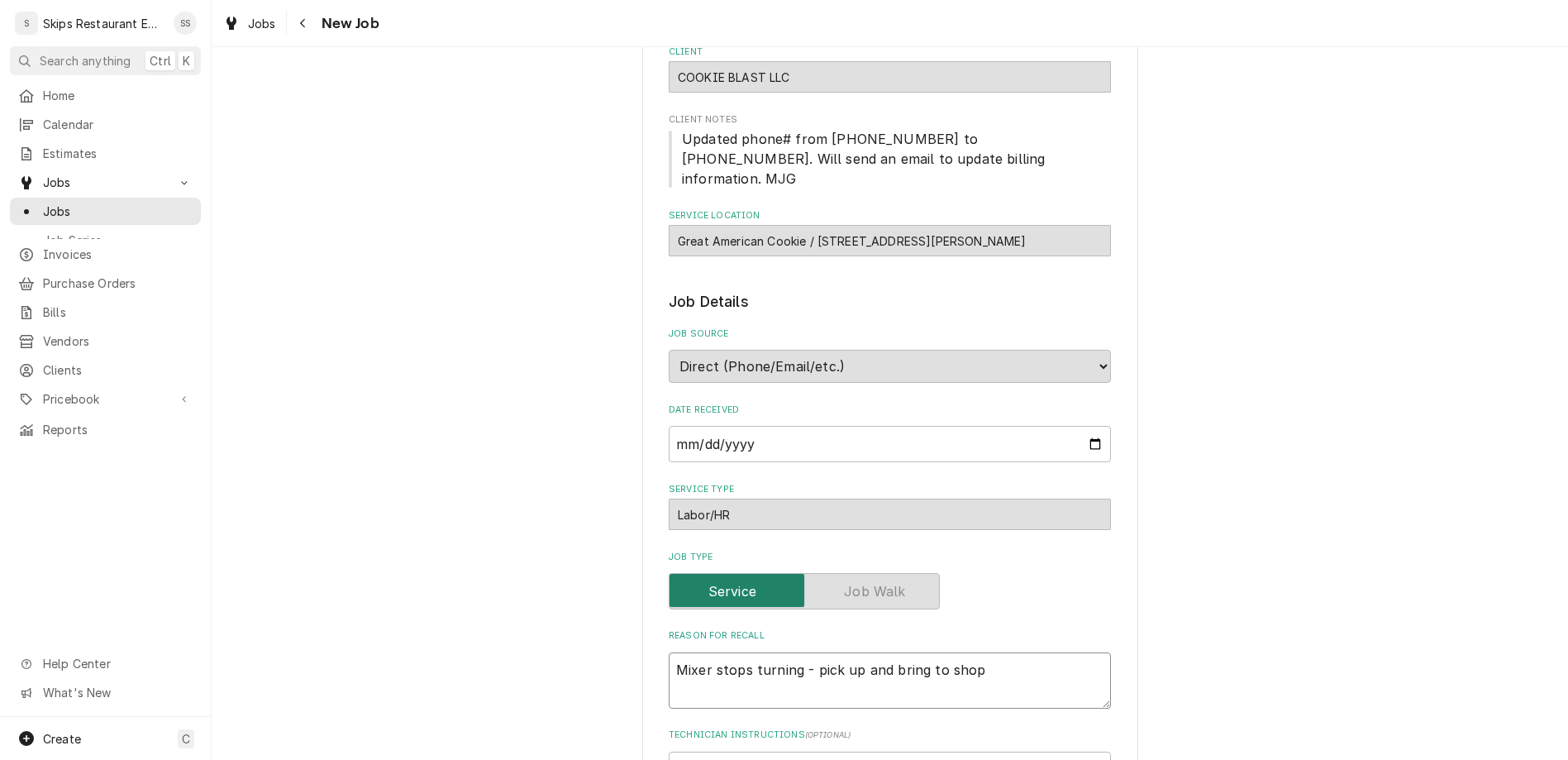
type textarea "Mixer stops turning - pick up and bring to shop"
type textarea "x"
type textarea "Mixer stops turning - pick up and bring to shop f"
type textarea "x"
type textarea "Mixer stops turning - pick up and bring to shop fo"
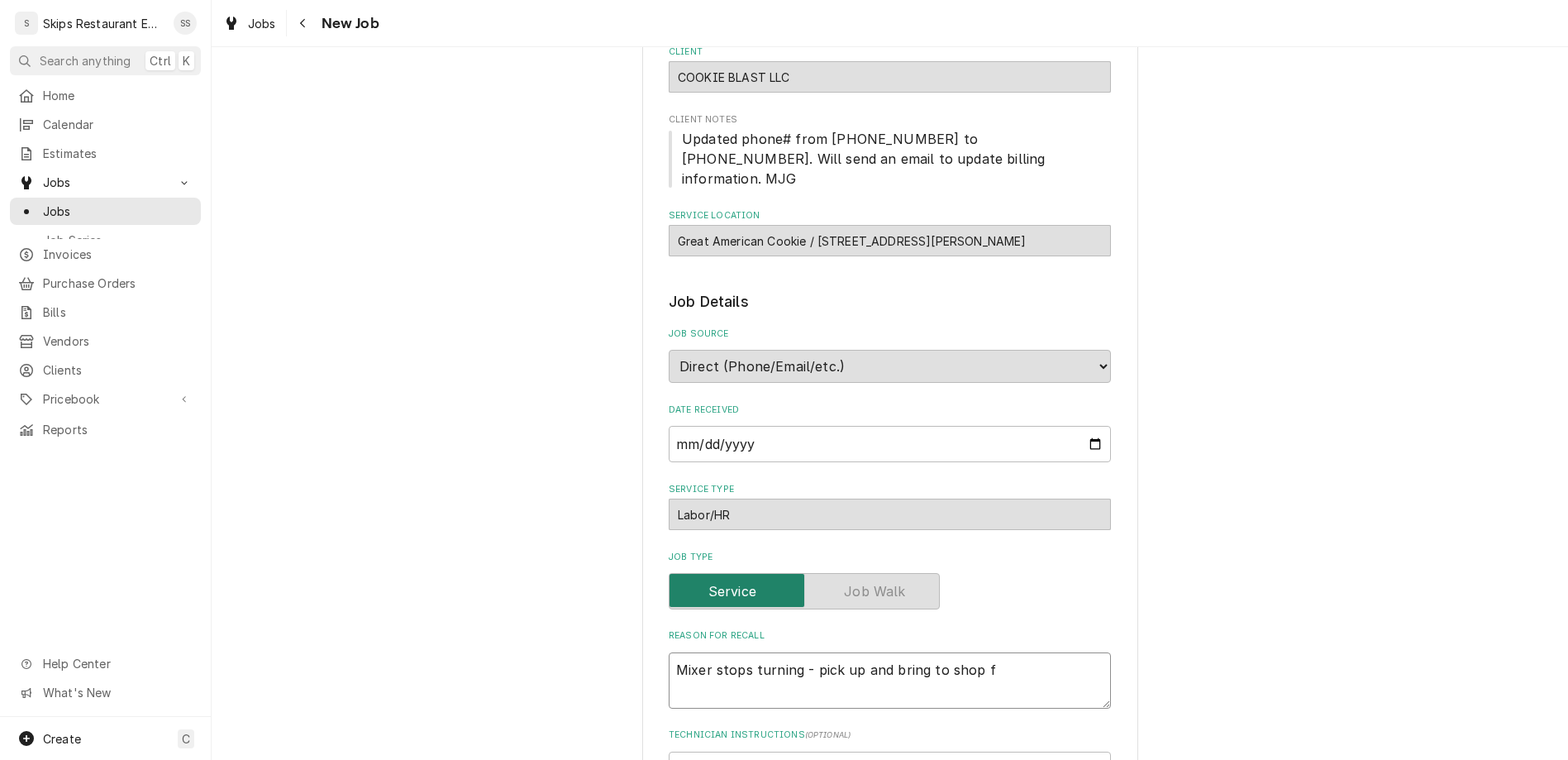
type textarea "x"
type textarea "Mixer stops turning - pick up and bring to shop for"
type textarea "x"
type textarea "Mixer stops turning - pick up and bring to shop for"
type textarea "x"
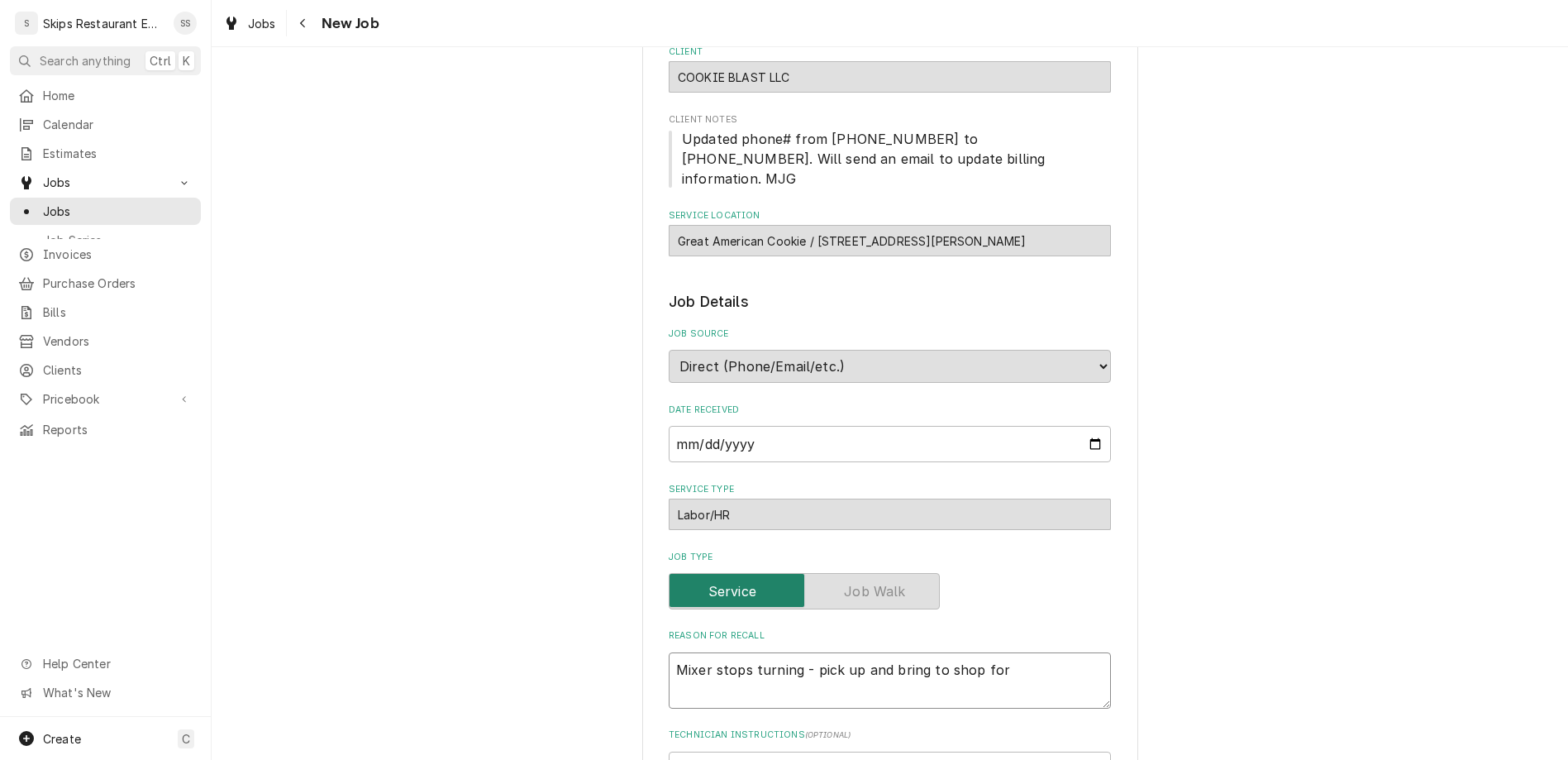
type textarea "Mixer stops turning - pick up and bring to shop for r"
type textarea "x"
type textarea "Mixer stops turning - pick up and bring to shop for re"
type textarea "x"
type textarea "Mixer stops turning - pick up and bring to shop for rea"
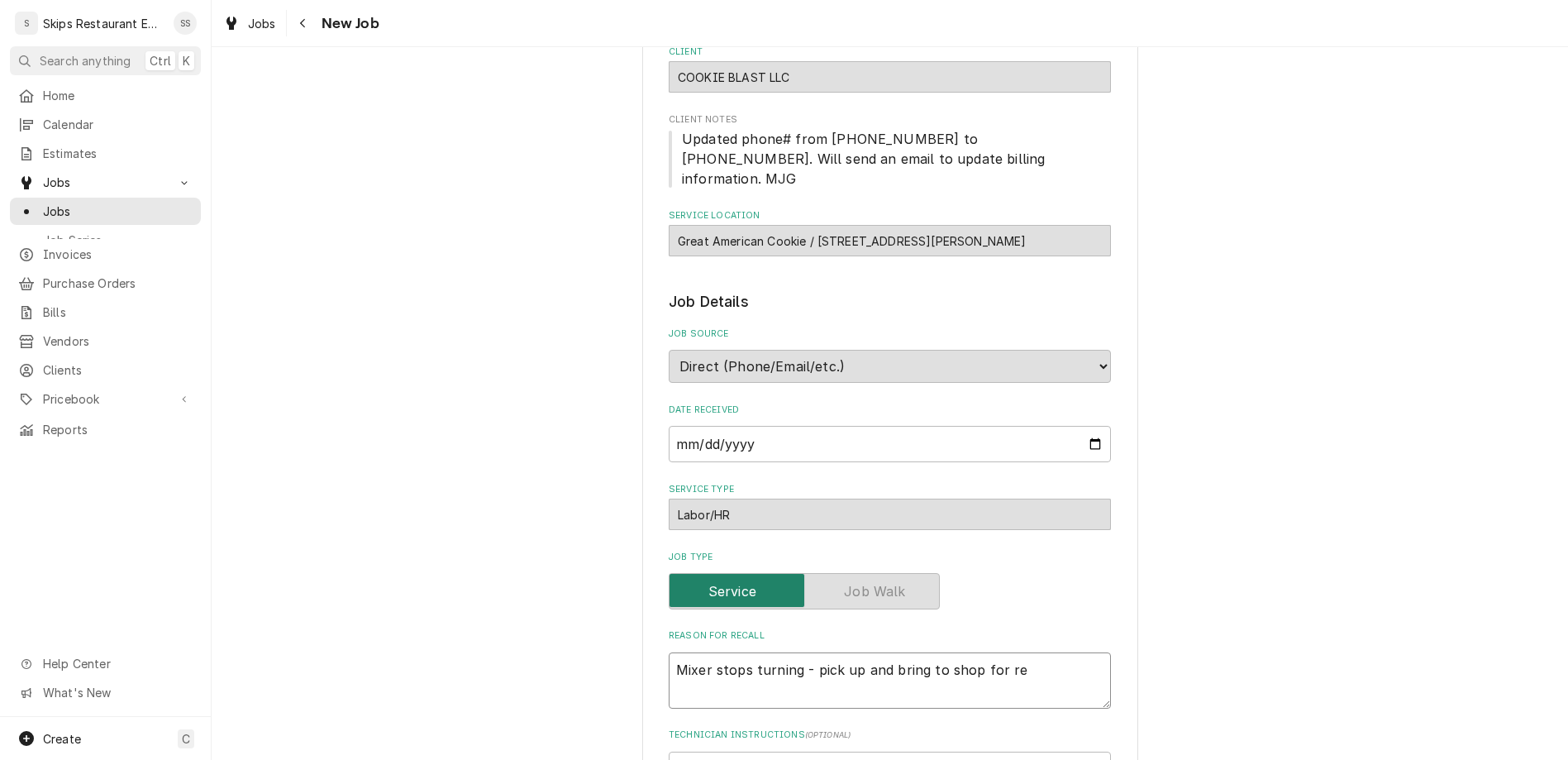
type textarea "x"
type textarea "Mixer stops turning - pick up and bring to shop for reap"
type textarea "x"
type textarea "Mixer stops turning - pick up and bring to shop for rea"
type textarea "x"
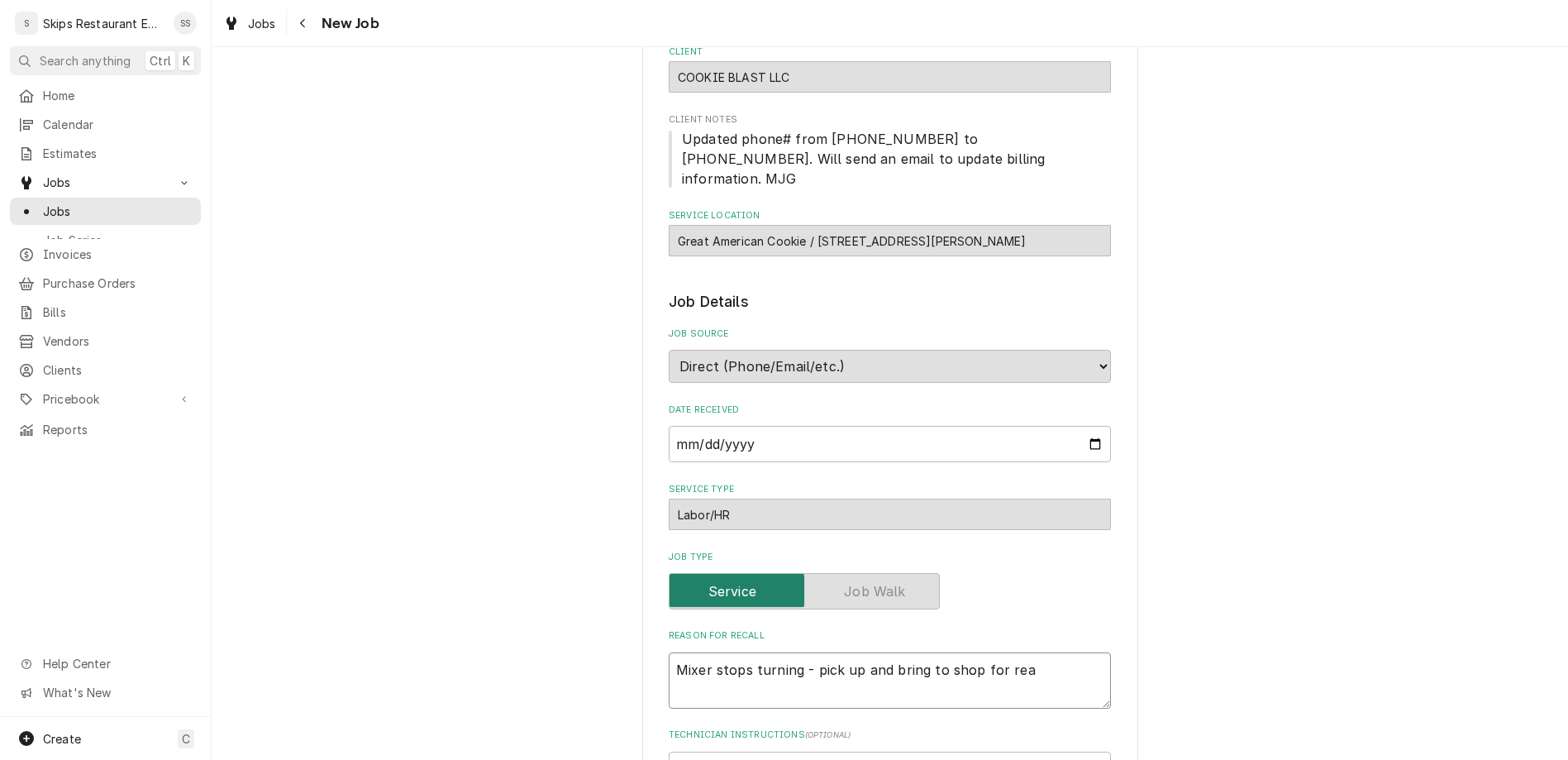
type textarea "Mixer stops turning - pick up and bring to shop for re"
type textarea "x"
type textarea "Mixer stops turning - pick up and bring to shop for rep"
type textarea "x"
type textarea "Mixer stops turning - pick up and bring to shop for repa"
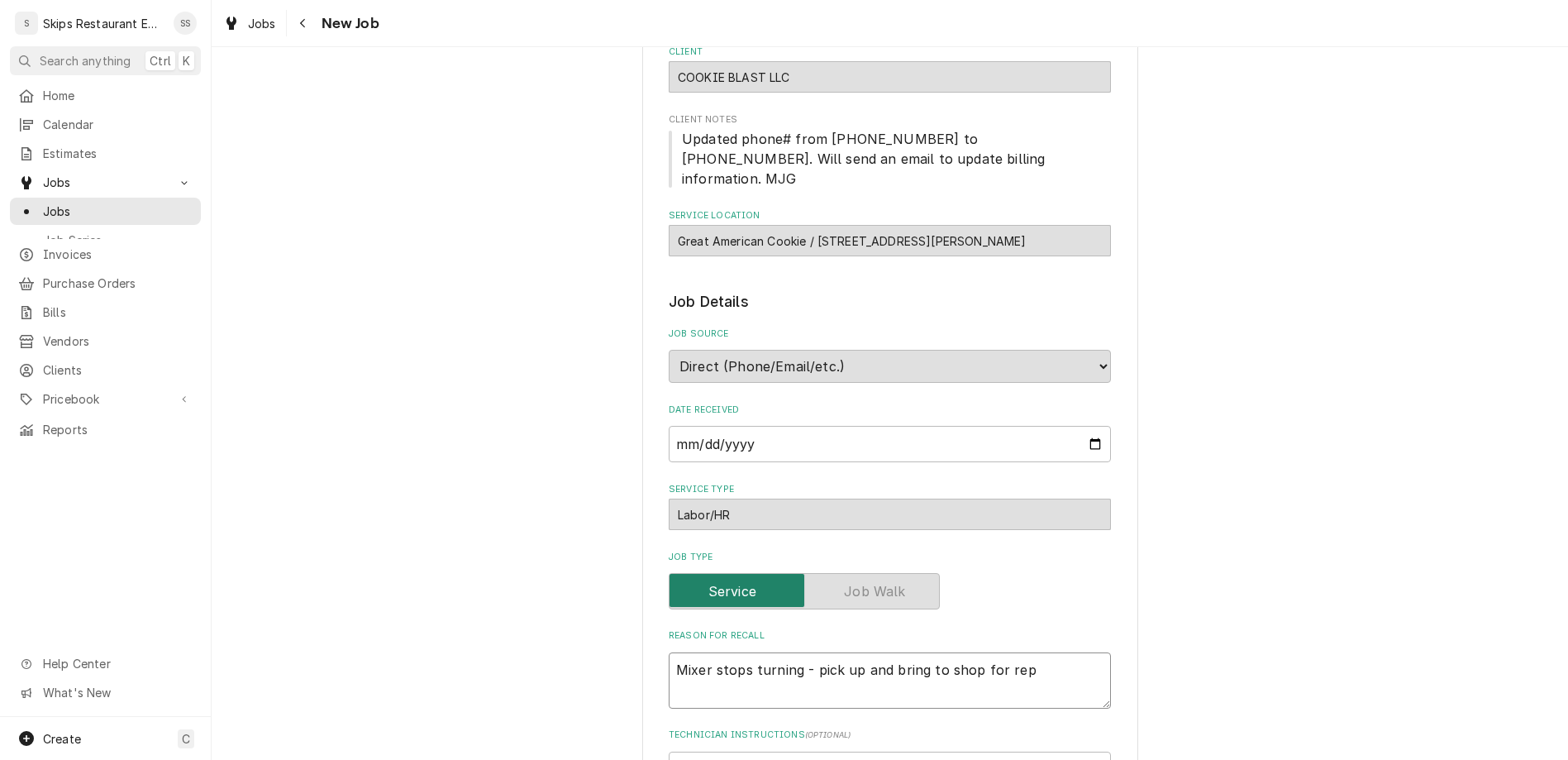
type textarea "x"
type textarea "Mixer stops turning - pick up and bring to shop for repai"
type textarea "x"
type textarea "Mixer stops turning - pick up and bring to shop for repair"
type textarea "x"
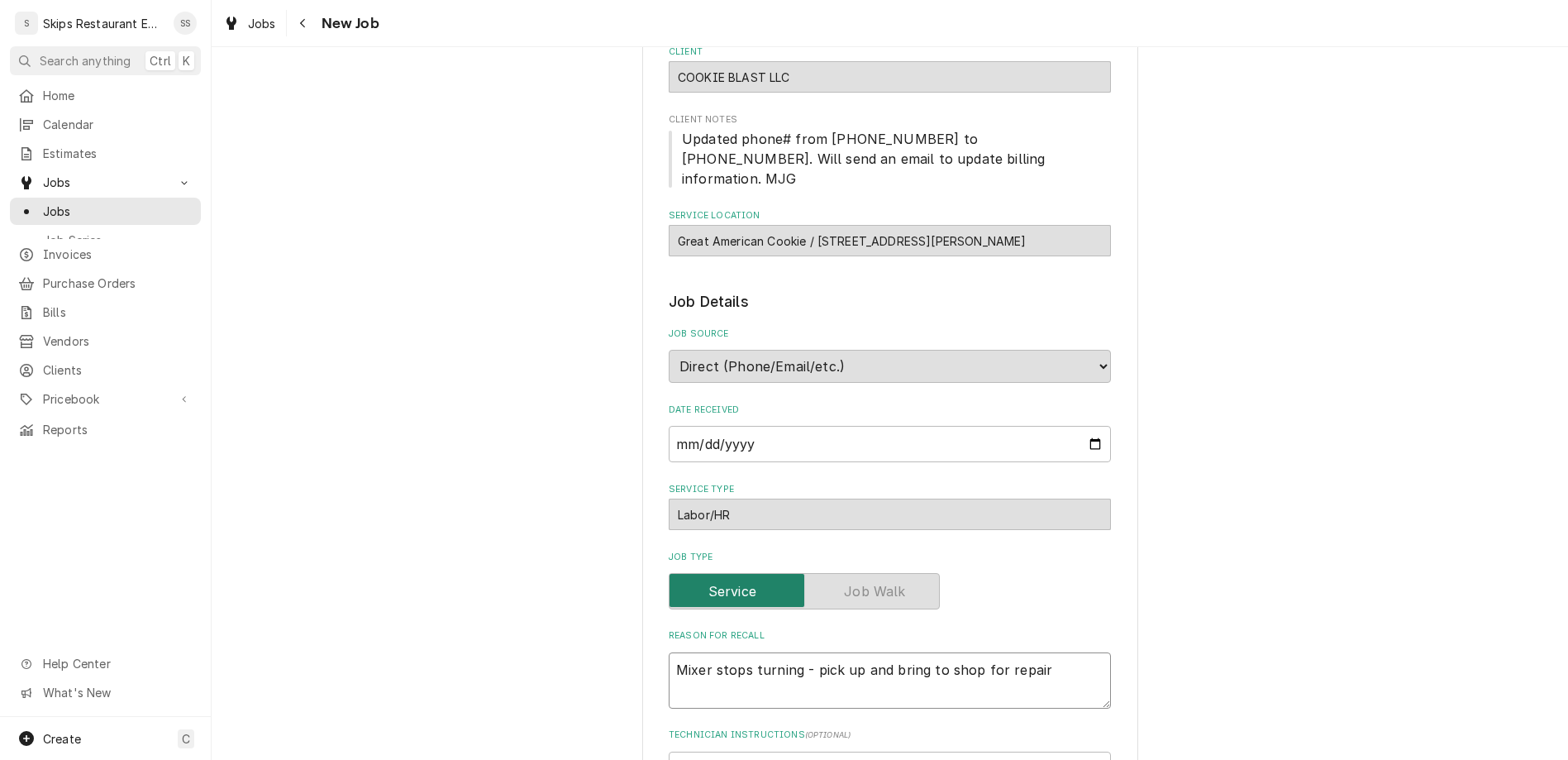
type textarea "Mixer stops turning - pick up and bring to shop for repairs"
type textarea "x"
type textarea "Mixer stops turning - pick up and bring to shop for repairs."
type textarea "x"
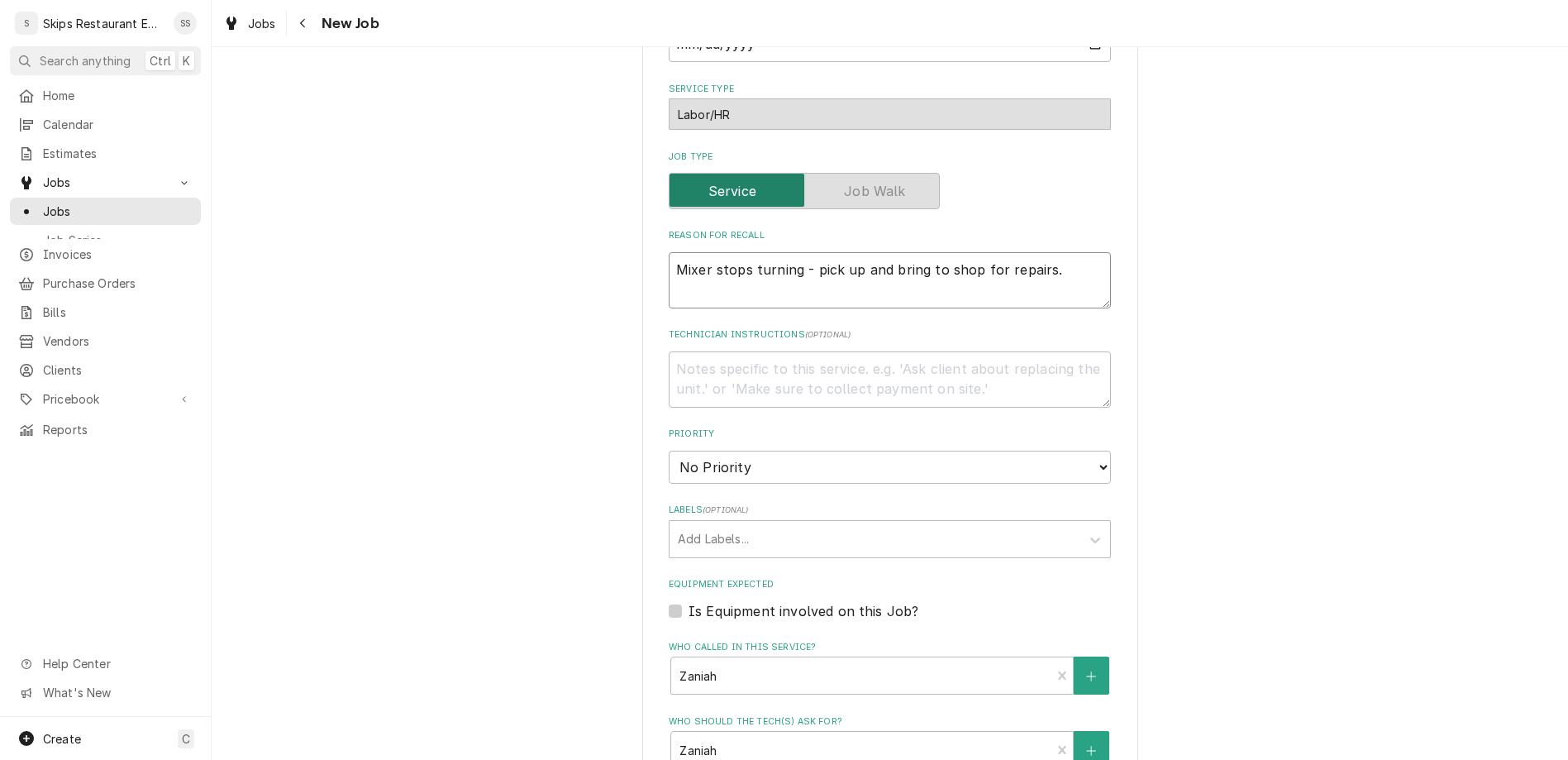
scroll to position [583, 0]
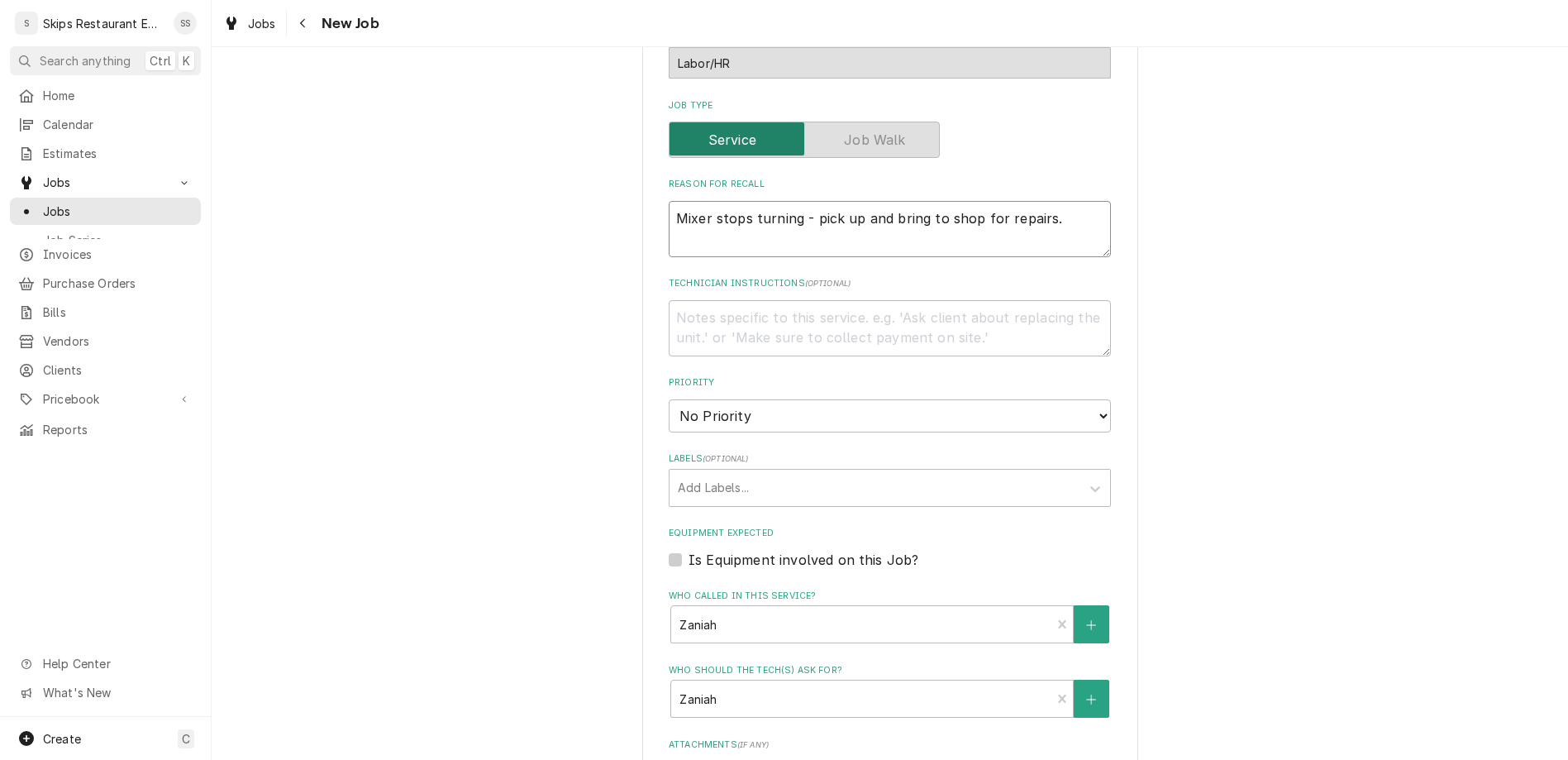
type textarea "Mixer stops turning - pick up and bring to shop for repairs."
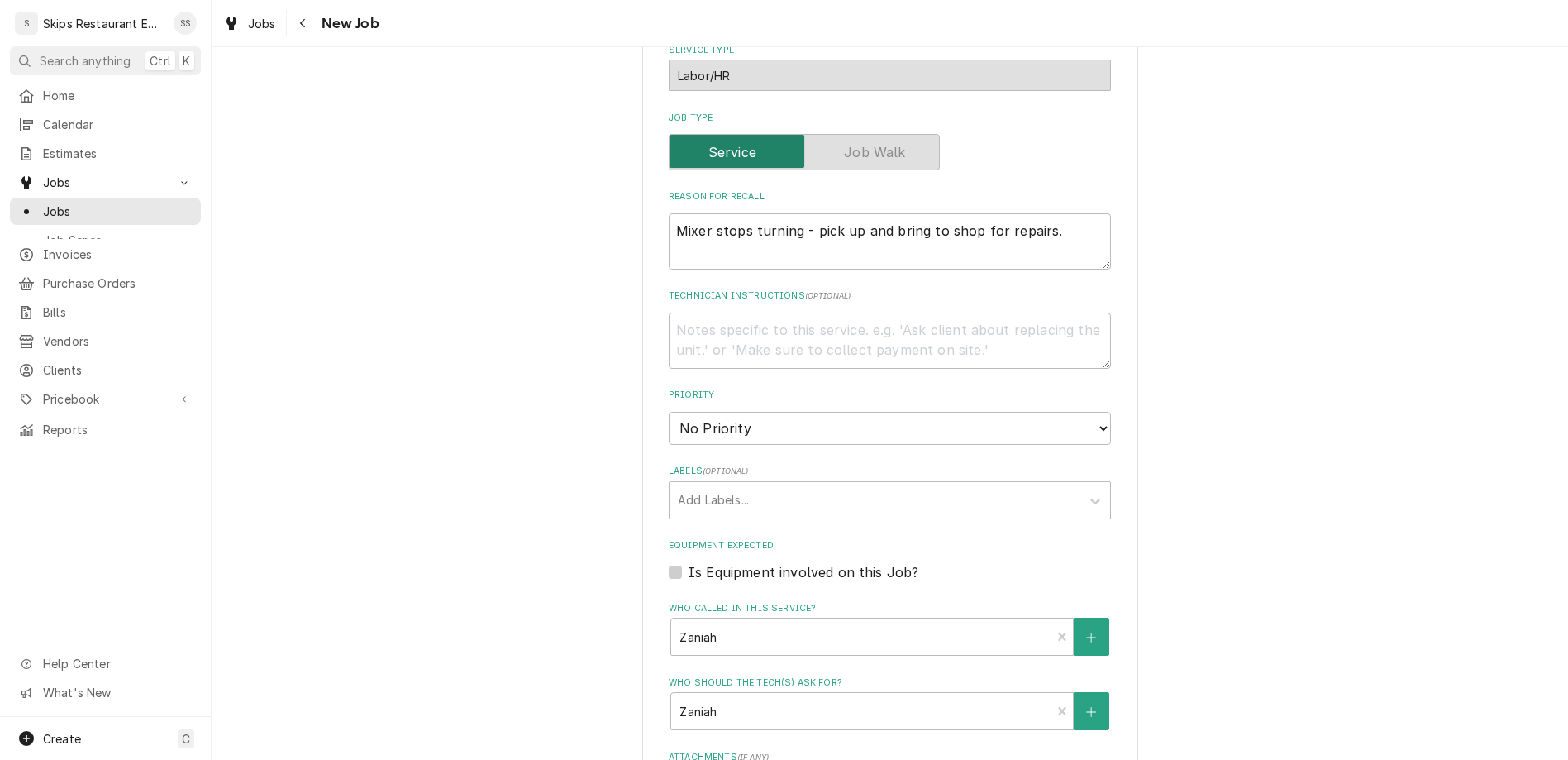
type textarea "x"
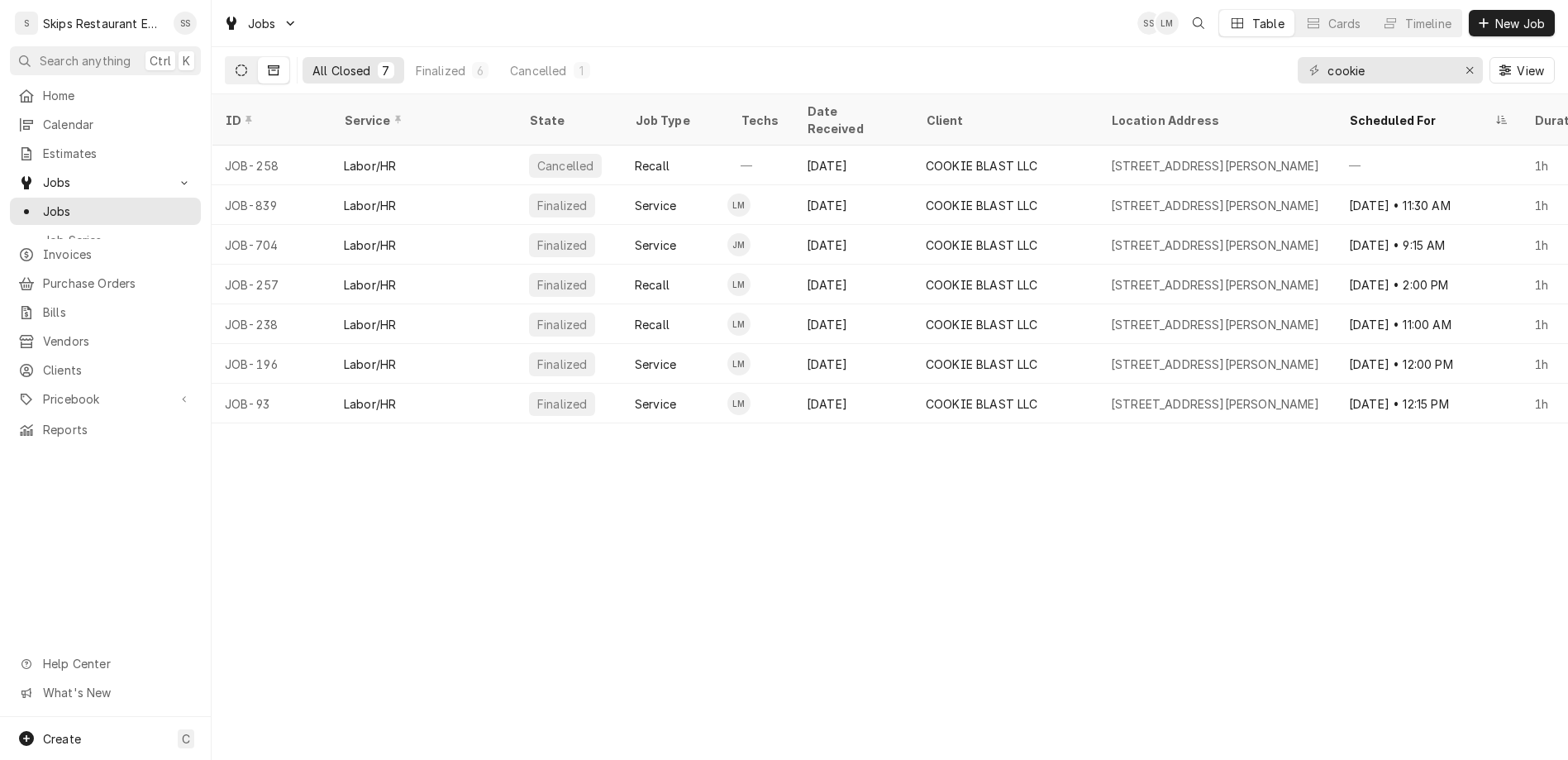
click at [235, 65] on icon "Dynamic Content Wrapper" at bounding box center [241, 71] width 12 height 12
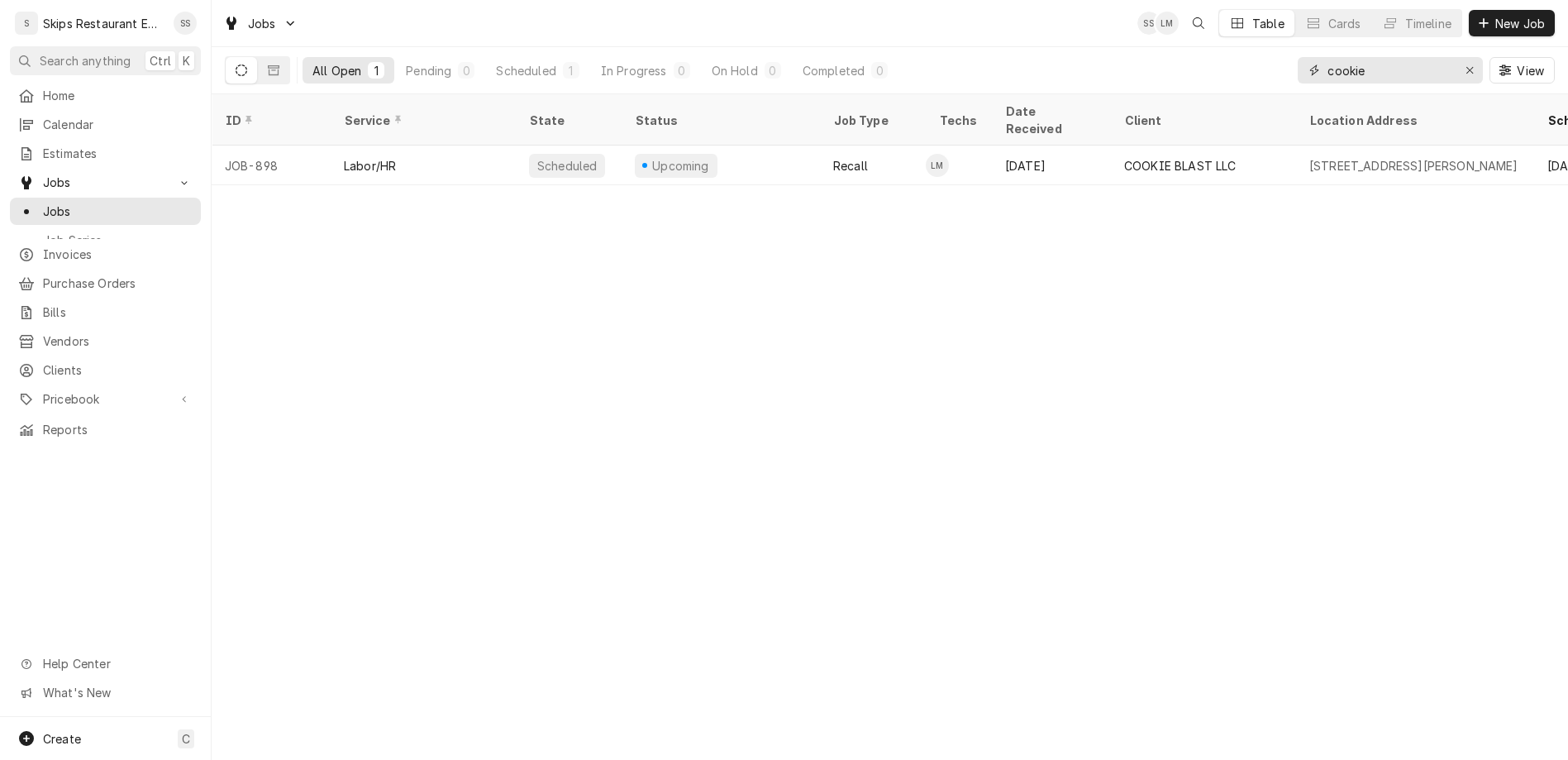
drag, startPoint x: 1446, startPoint y: 50, endPoint x: 1328, endPoint y: 55, distance: 118.1
click at [1328, 57] on input "cookie" at bounding box center [1390, 70] width 124 height 26
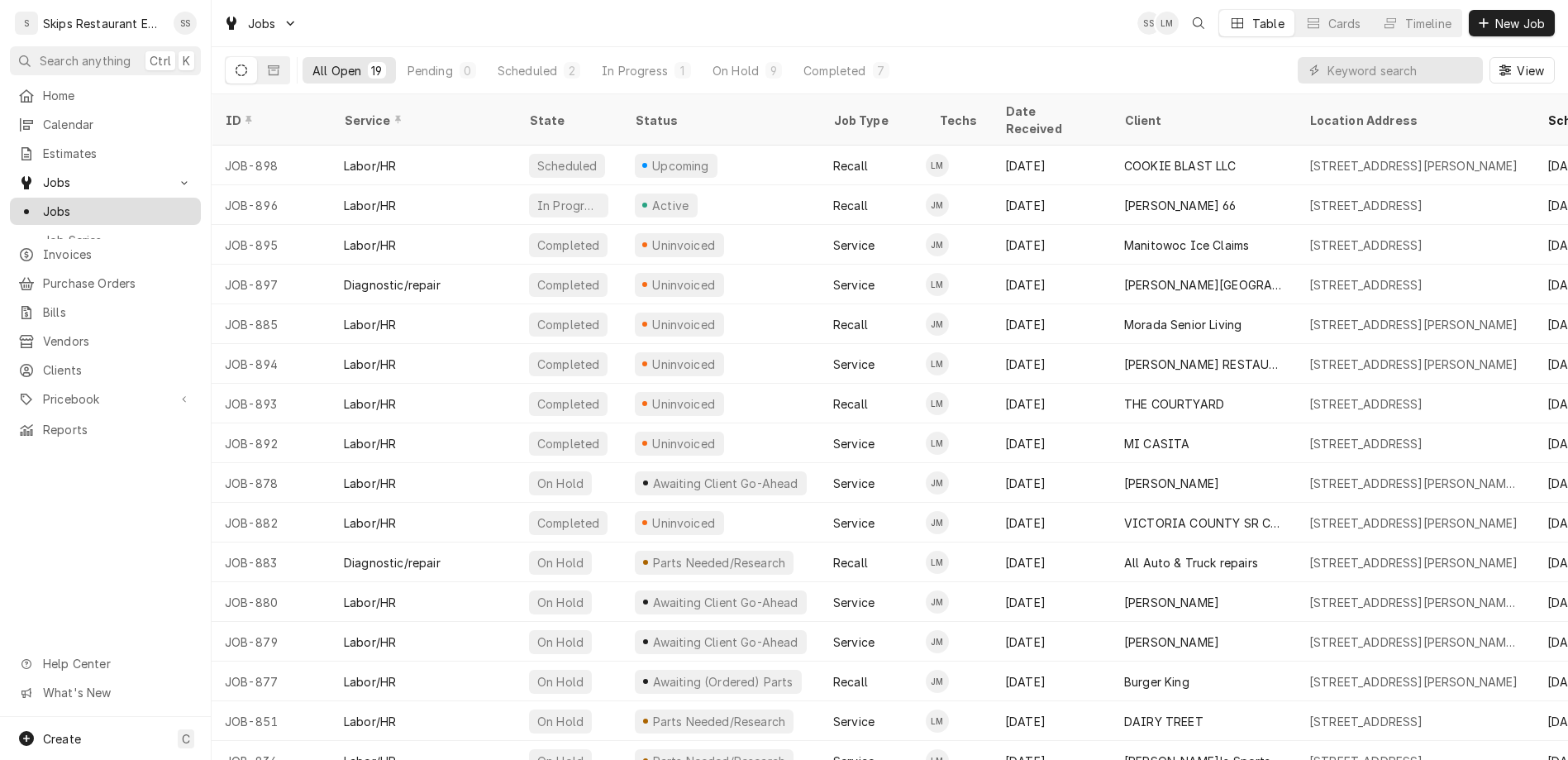
click at [43, 203] on span "Jobs" at bounding box center [118, 212] width 150 height 18
click at [268, 65] on icon "Dynamic Content Wrapper" at bounding box center [273, 71] width 12 height 12
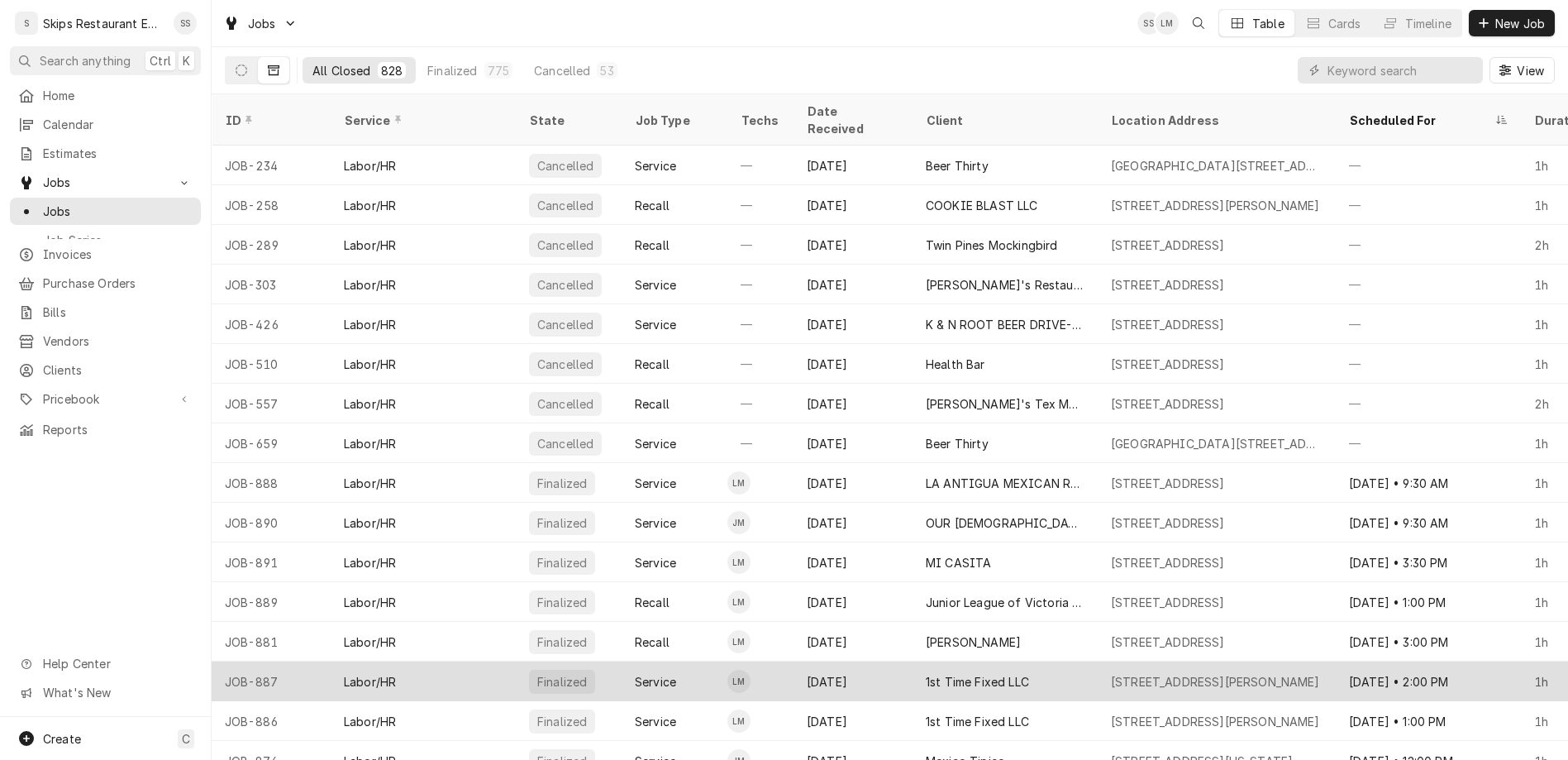
click at [926, 674] on div "1st Time Fixed LLC" at bounding box center [977, 683] width 103 height 18
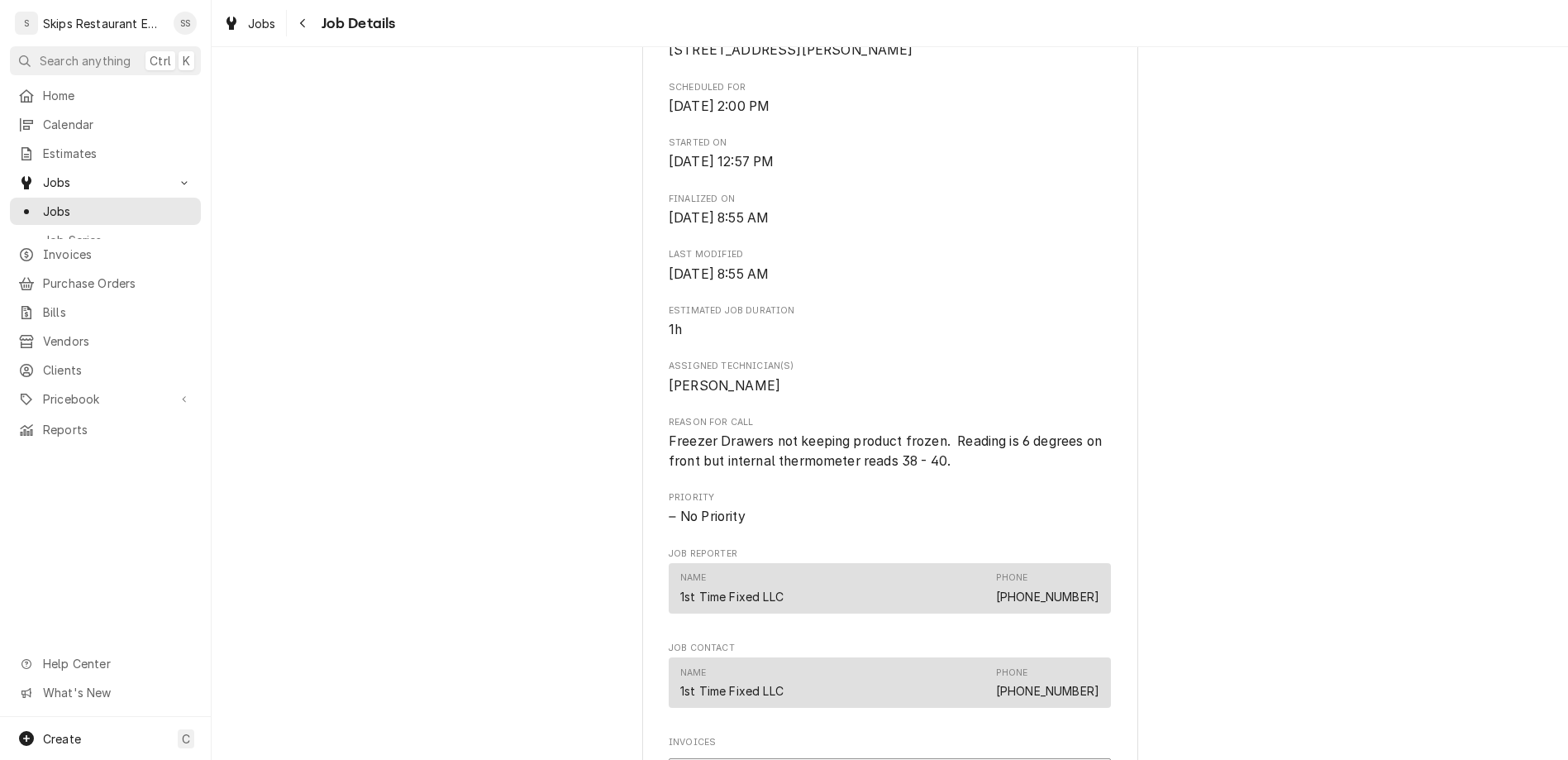
scroll to position [478, 0]
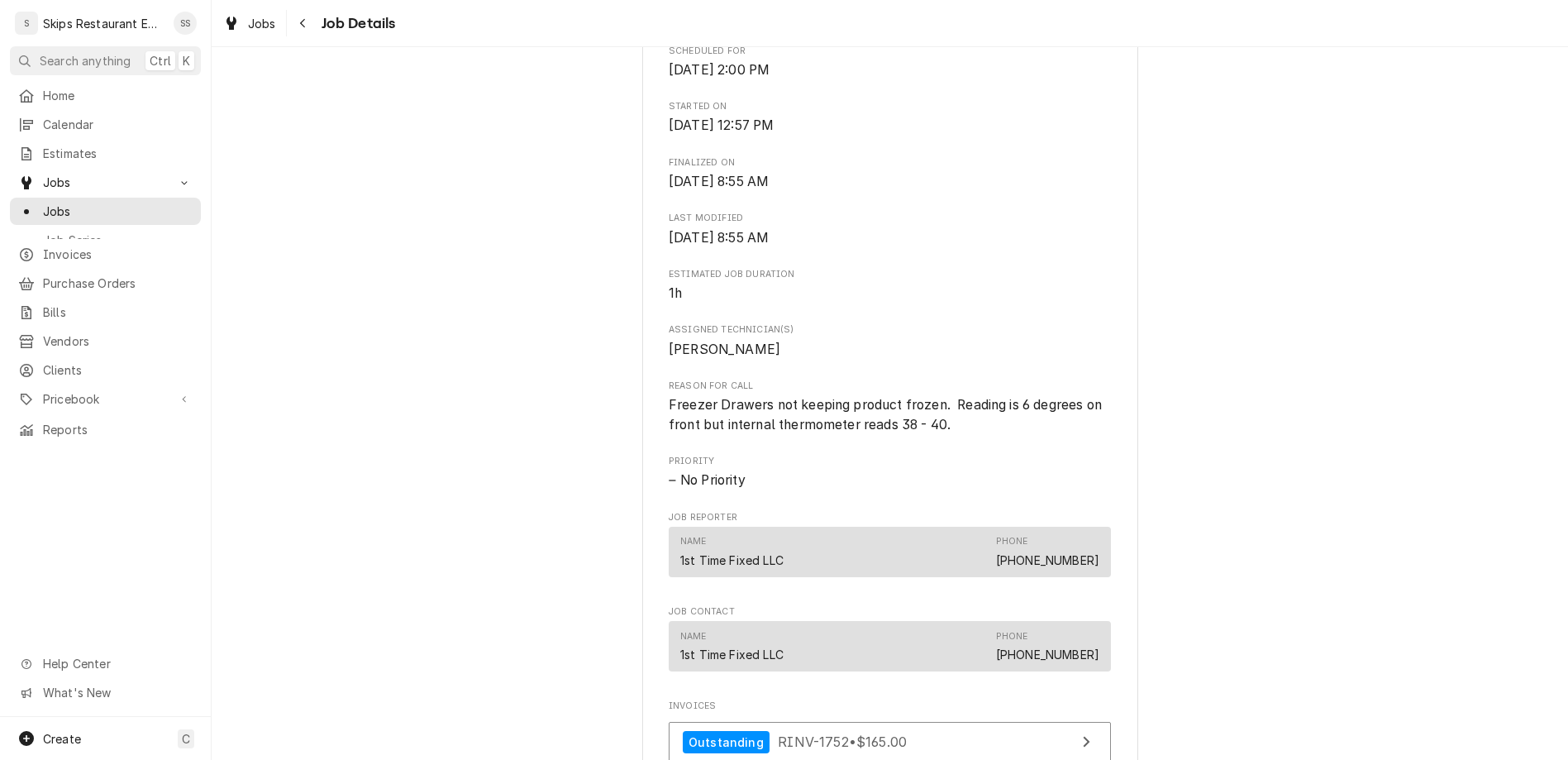
click at [930, 625] on div "Name 1st Time Fixed LLC Phone [PHONE_NUMBER]" at bounding box center [890, 647] width 419 height 45
click at [997, 648] on link "[PHONE_NUMBER]" at bounding box center [1048, 655] width 103 height 14
